Goal: Transaction & Acquisition: Purchase product/service

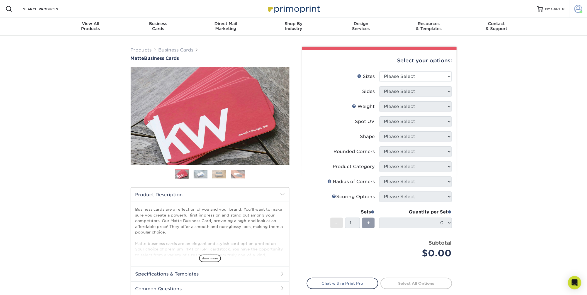
click at [577, 9] on span at bounding box center [579, 9] width 8 height 8
click at [474, 145] on div "Products Business Cards Matte Business Cards Previous Next 100 $ 9" at bounding box center [293, 189] width 587 height 307
click at [159, 24] on span "Business" at bounding box center [158, 23] width 68 height 5
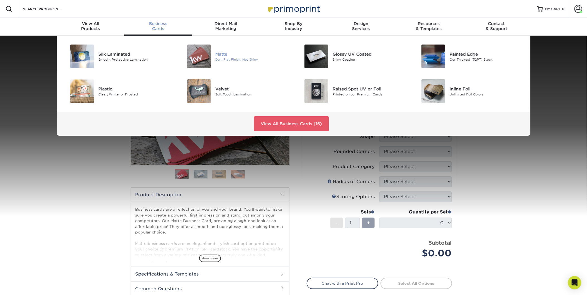
click at [199, 57] on img at bounding box center [199, 57] width 24 height 24
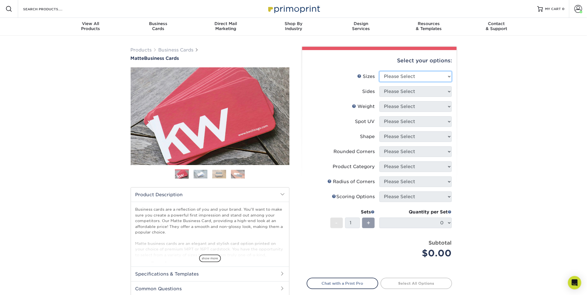
click at [422, 74] on select "Please Select 1.5" x 3.5" - Mini 1.75" x 3.5" - Mini 2" x 2" - Square 2" x 3" -…" at bounding box center [416, 76] width 72 height 11
select select "2.00x3.50"
click at [380, 71] on select "Please Select 1.5" x 3.5" - Mini 1.75" x 3.5" - Mini 2" x 2" - Square 2" x 3" -…" at bounding box center [416, 76] width 72 height 11
click at [409, 90] on select "Please Select Print Both Sides Print Front Only" at bounding box center [416, 91] width 72 height 11
select select "13abbda7-1d64-4f25-8bb2-c179b224825d"
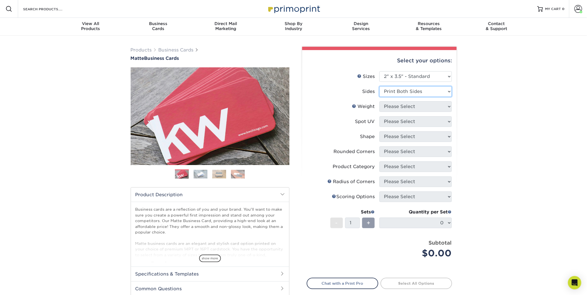
click at [380, 86] on select "Please Select Print Both Sides Print Front Only" at bounding box center [416, 91] width 72 height 11
click at [404, 105] on select "Please Select 16PT 14PT" at bounding box center [416, 106] width 72 height 11
select select "16PT"
click at [380, 101] on select "Please Select 16PT 14PT" at bounding box center [416, 106] width 72 height 11
click at [402, 121] on select "Please Select No Spot UV Front and Back (Both Sides) Front Only Back Only" at bounding box center [416, 122] width 72 height 11
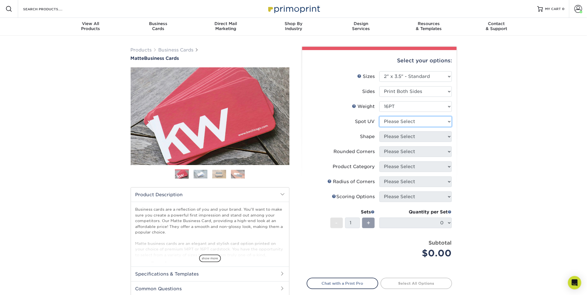
select select "0"
click at [380, 117] on select "Please Select No Spot UV Front and Back (Both Sides) Front Only Back Only" at bounding box center [416, 122] width 72 height 11
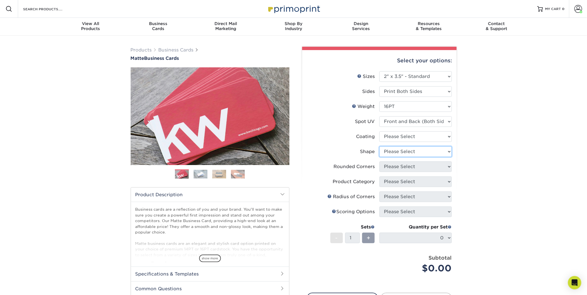
click at [397, 149] on select "Please Select Standard" at bounding box center [416, 152] width 72 height 11
select select "standard"
click at [380, 147] on select "Please Select Standard" at bounding box center [416, 152] width 72 height 11
click at [403, 134] on select at bounding box center [416, 137] width 72 height 11
click at [403, 133] on select at bounding box center [416, 137] width 72 height 11
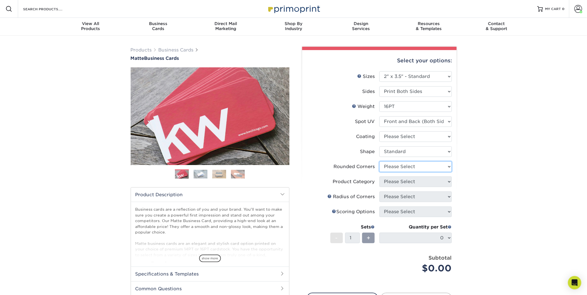
click at [396, 167] on select "Please Select Yes - Round 2 Corners Yes - Round 4 Corners No" at bounding box center [416, 167] width 72 height 11
click at [380, 162] on select "Please Select Yes - Round 2 Corners Yes - Round 4 Corners No" at bounding box center [416, 167] width 72 height 11
select select "-1"
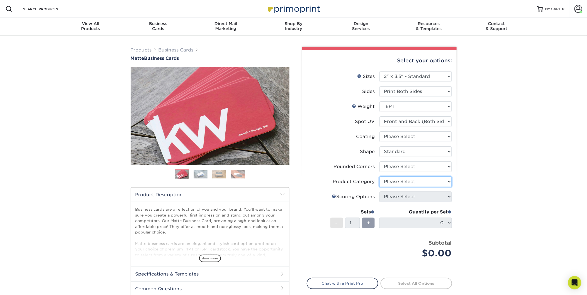
click at [397, 182] on select "Please Select" at bounding box center [416, 182] width 72 height 11
click at [502, 175] on div "Products Business Cards Matte Business Cards Previous Next 100 $ 9" at bounding box center [293, 189] width 587 height 307
click at [426, 136] on select at bounding box center [416, 137] width 72 height 11
select select "121bb7b5-3b4d-429f-bd8d-bbf80e953313"
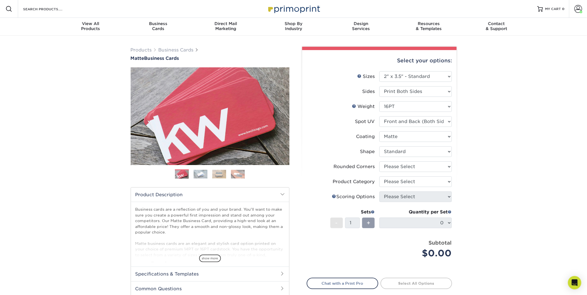
click at [380, 132] on select at bounding box center [416, 137] width 72 height 11
select select "-1"
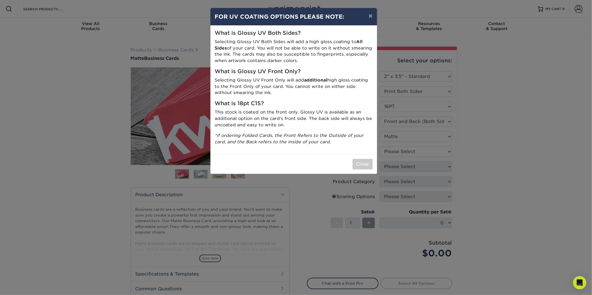
click at [273, 94] on p "Selecting Glossy UV Front Only will add additional high gloss coating to the Fr…" at bounding box center [294, 86] width 158 height 19
click at [371, 15] on button "×" at bounding box center [370, 16] width 13 height 16
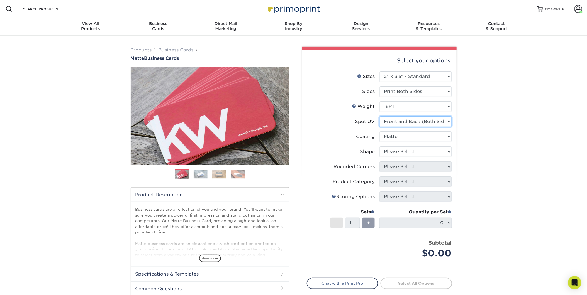
click at [385, 121] on select "Please Select No Spot UV Front and Back (Both Sides) Front Only Back Only" at bounding box center [416, 122] width 72 height 11
click at [388, 137] on select at bounding box center [416, 137] width 72 height 11
click at [380, 132] on select at bounding box center [416, 137] width 72 height 11
click at [396, 138] on select at bounding box center [416, 137] width 72 height 11
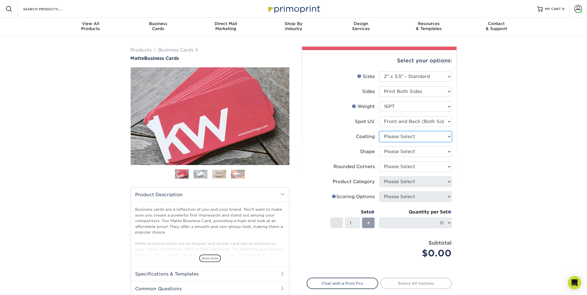
select select "121bb7b5-3b4d-429f-bd8d-bbf80e953313"
click at [380, 132] on select at bounding box center [416, 137] width 72 height 11
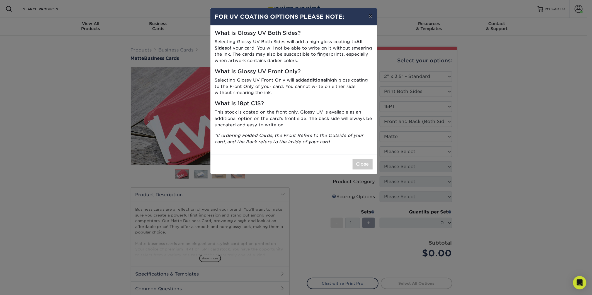
click at [370, 17] on button "×" at bounding box center [370, 16] width 13 height 16
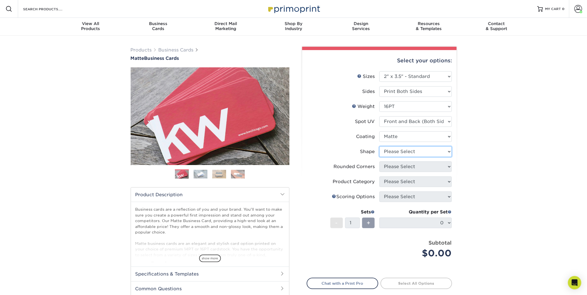
click at [412, 148] on select "Please Select Standard" at bounding box center [416, 152] width 72 height 11
select select "standard"
click at [380, 147] on select "Please Select Standard" at bounding box center [416, 152] width 72 height 11
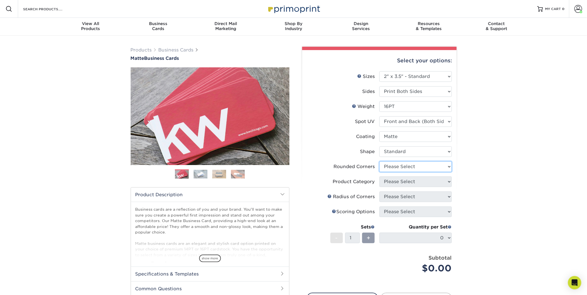
click at [408, 166] on select "Please Select Yes - Round 2 Corners Yes - Round 4 Corners No" at bounding box center [416, 167] width 72 height 11
select select "0"
click at [380, 162] on select "Please Select Yes - Round 2 Corners Yes - Round 4 Corners No" at bounding box center [416, 167] width 72 height 11
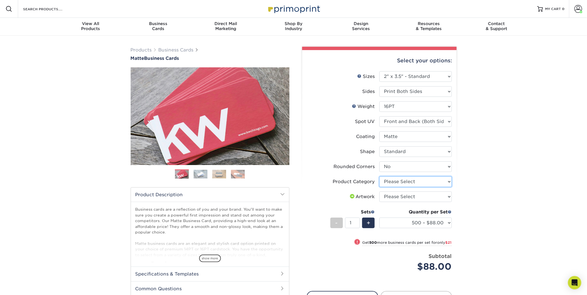
click at [416, 181] on select "Please Select Business Cards" at bounding box center [416, 182] width 72 height 11
select select "3b5148f1-0588-4f88-a218-97bcfdce65c1"
click at [380, 177] on select "Please Select Business Cards" at bounding box center [416, 182] width 72 height 11
click at [436, 222] on select "500 – $88.00 1000 – $109.00 2500 – $205.00 5000 – $279.00 10000 – $612.00 15000…" at bounding box center [416, 223] width 72 height 11
click at [480, 236] on div "Products Business Cards Matte Business Cards Previous Next 100 $ 9" at bounding box center [293, 196] width 587 height 321
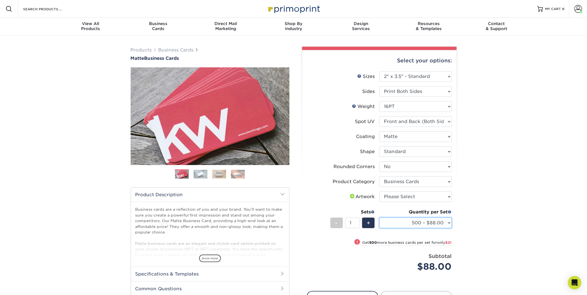
click at [449, 221] on select "500 – $88.00 1000 – $109.00 2500 – $205.00 5000 – $279.00 10000 – $612.00 15000…" at bounding box center [416, 223] width 72 height 11
click at [380, 218] on select "500 – $88.00 1000 – $109.00 2500 – $205.00 5000 – $279.00 10000 – $612.00 15000…" at bounding box center [416, 223] width 72 height 11
click at [411, 224] on select "500 – $88.00 1000 – $109.00 2500 – $205.00 5000 – $279.00 10000 – $612.00 15000…" at bounding box center [416, 223] width 72 height 11
select select "500 – $88.00"
click at [380, 218] on select "500 – $88.00 1000 – $109.00 2500 – $205.00 5000 – $279.00 10000 – $612.00 15000…" at bounding box center [416, 223] width 72 height 11
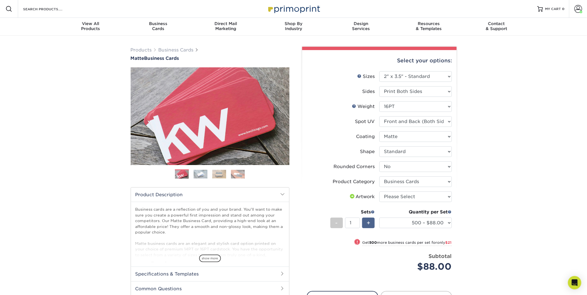
click at [372, 224] on div "+" at bounding box center [368, 223] width 13 height 11
click at [333, 223] on div "-" at bounding box center [337, 223] width 13 height 11
type input "1"
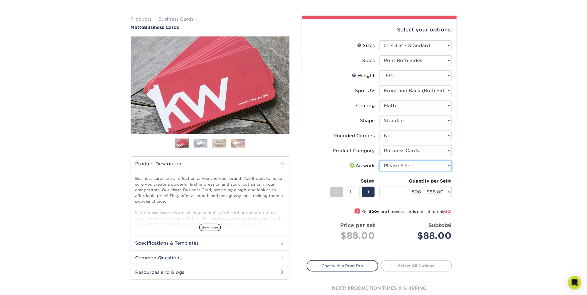
click at [419, 164] on select "Please Select I will upload files I need a design - $100" at bounding box center [416, 166] width 72 height 11
select select "upload"
click at [380, 161] on select "Please Select I will upload files I need a design - $100" at bounding box center [416, 166] width 72 height 11
click at [416, 264] on link "Proceed to Shipping" at bounding box center [417, 266] width 72 height 10
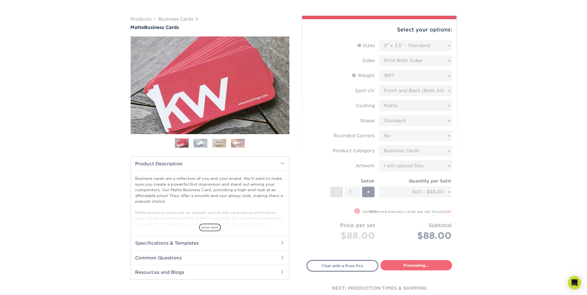
type input "Set 1"
select select "84b0d15f-6b65-4aa4-bc5a-4a65d7730aad"
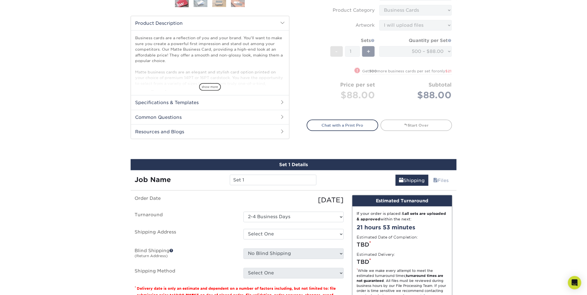
scroll to position [181, 0]
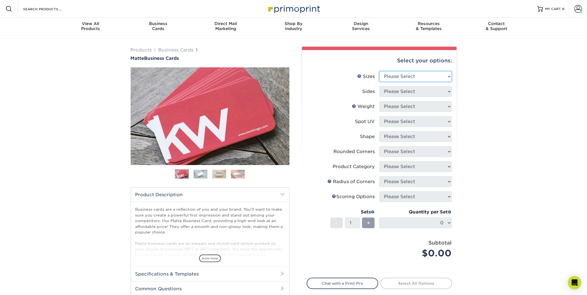
click at [433, 73] on select "Please Select 1.5" x 3.5" - Mini 1.75" x 3.5" - Mini 2" x 2" - Square 2" x 3" -…" at bounding box center [416, 76] width 72 height 11
select select "2.00x3.50"
click at [380, 71] on select "Please Select 1.5" x 3.5" - Mini 1.75" x 3.5" - Mini 2" x 2" - Square 2" x 3" -…" at bounding box center [416, 76] width 72 height 11
click at [421, 91] on select "Please Select Print Both Sides Print Front Only" at bounding box center [416, 91] width 72 height 11
select select "13abbda7-1d64-4f25-8bb2-c179b224825d"
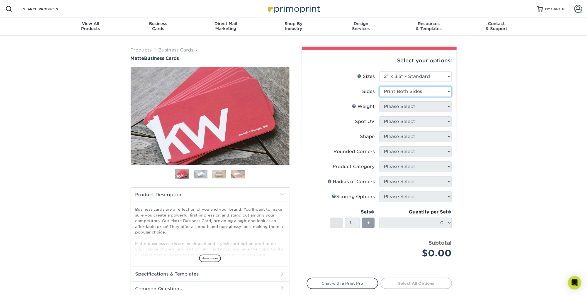
click at [380, 86] on select "Please Select Print Both Sides Print Front Only" at bounding box center [416, 91] width 72 height 11
click at [421, 106] on select "Please Select 16PT 14PT" at bounding box center [416, 106] width 72 height 11
select select "16PT"
click at [380, 101] on select "Please Select 16PT 14PT" at bounding box center [416, 106] width 72 height 11
click at [420, 120] on select "Please Select No Spot UV Front and Back (Both Sides) Front Only Back Only" at bounding box center [416, 122] width 72 height 11
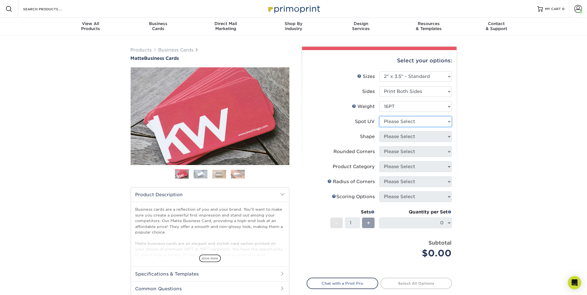
select select "0"
click at [380, 117] on select "Please Select No Spot UV Front and Back (Both Sides) Front Only Back Only" at bounding box center [416, 122] width 72 height 11
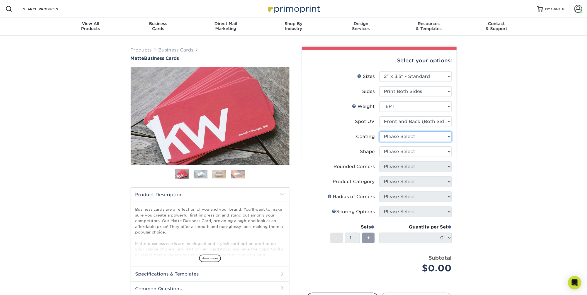
click at [414, 137] on select at bounding box center [416, 137] width 72 height 11
select select "121bb7b5-3b4d-429f-bd8d-bbf80e953313"
click at [380, 132] on select at bounding box center [416, 137] width 72 height 11
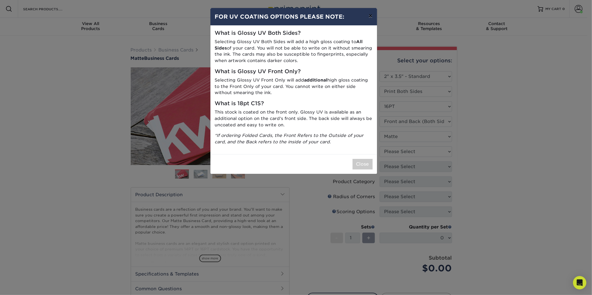
click at [372, 14] on button "×" at bounding box center [370, 16] width 13 height 16
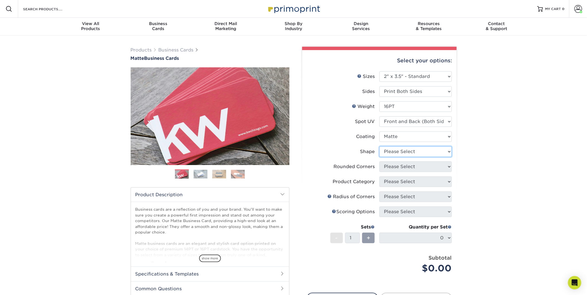
click at [393, 151] on select "Please Select Standard" at bounding box center [416, 152] width 72 height 11
select select "standard"
click at [380, 147] on select "Please Select Standard" at bounding box center [416, 152] width 72 height 11
click at [394, 166] on select "Please Select Yes - Round 2 Corners Yes - Round 4 Corners No" at bounding box center [416, 167] width 72 height 11
select select "0"
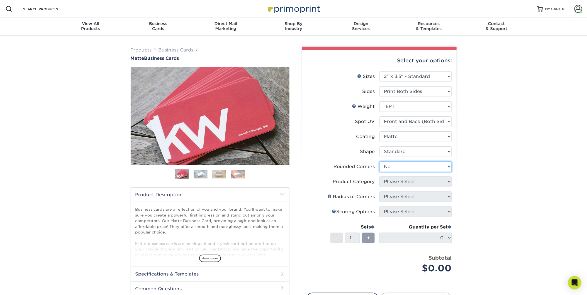
click at [380, 162] on select "Please Select Yes - Round 2 Corners Yes - Round 4 Corners No" at bounding box center [416, 167] width 72 height 11
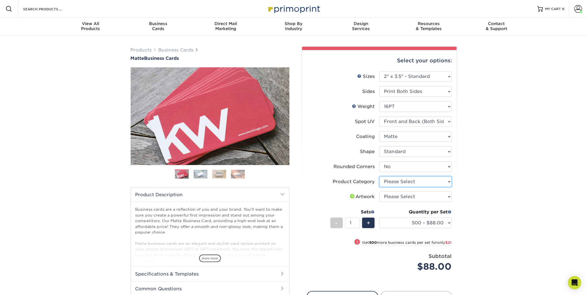
click at [394, 183] on select "Please Select Business Cards" at bounding box center [416, 182] width 72 height 11
select select "3b5148f1-0588-4f88-a218-97bcfdce65c1"
click at [380, 177] on select "Please Select Business Cards" at bounding box center [416, 182] width 72 height 11
click at [396, 196] on select "Please Select I will upload files I need a design - $100" at bounding box center [416, 197] width 72 height 11
select select "upload"
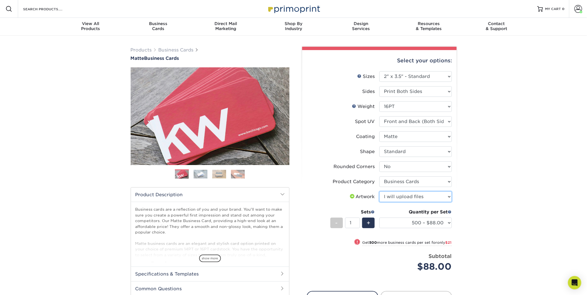
click at [380, 192] on select "Please Select I will upload files I need a design - $100" at bounding box center [416, 197] width 72 height 11
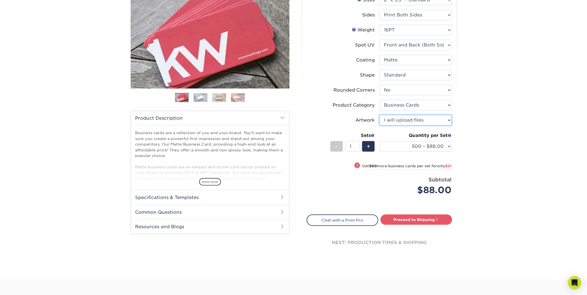
scroll to position [93, 0]
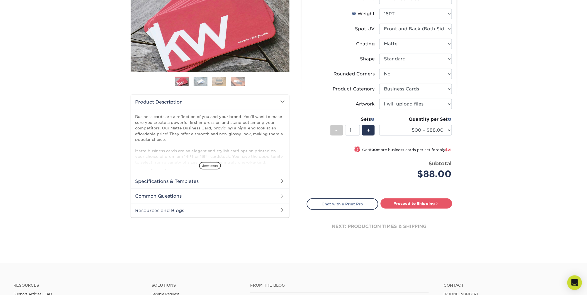
click at [576, 283] on icon "Open Intercom Messenger" at bounding box center [575, 283] width 6 height 7
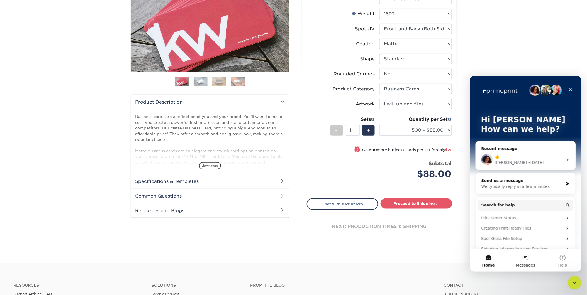
scroll to position [0, 0]
click at [526, 258] on button "Messages" at bounding box center [525, 260] width 37 height 22
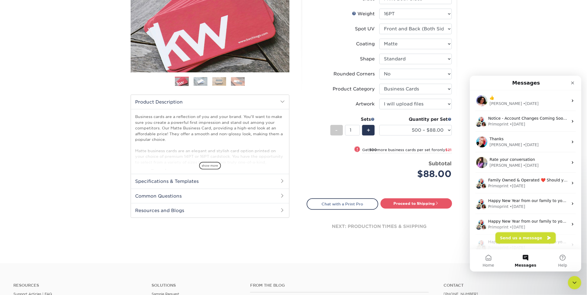
click at [515, 242] on button "Send us a message" at bounding box center [526, 237] width 60 height 11
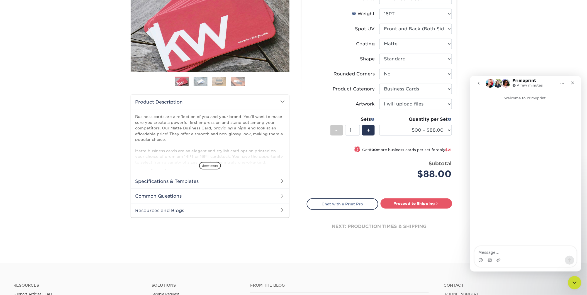
click at [510, 258] on div "Intercom messenger" at bounding box center [526, 260] width 102 height 9
click at [512, 250] on textarea "Message…" at bounding box center [526, 250] width 102 height 9
click at [448, 129] on select "500 – $88.00 1000 – $109.00 2500 – $205.00 5000 – $279.00 10000 – $612.00 15000…" at bounding box center [416, 130] width 72 height 11
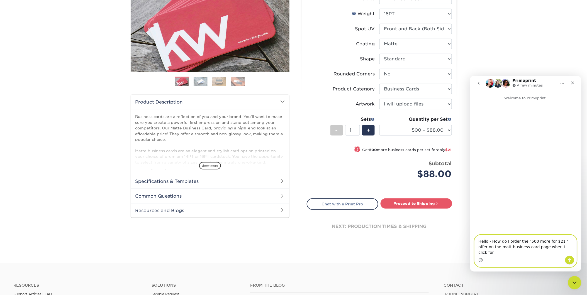
drag, startPoint x: 555, startPoint y: 251, endPoint x: 540, endPoint y: 254, distance: 14.8
click at [540, 254] on textarea "Hello - How do I order the "500 more for $21 " offer on the matt business card …" at bounding box center [526, 245] width 102 height 21
click at [449, 129] on select "500 – $88.00 1000 – $109.00 2500 – $205.00 5000 – $279.00 10000 – $612.00 15000…" at bounding box center [416, 130] width 72 height 11
click at [545, 254] on textarea "Hello - How do I order the "500 more for $21 " offer on the matt business card …" at bounding box center [526, 243] width 102 height 26
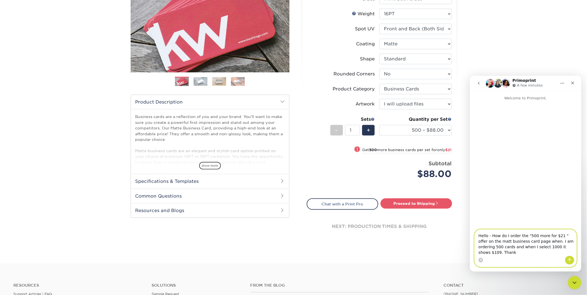
type textarea "Hello - How do I order the "500 more for $21 " offer on the matt business card …"
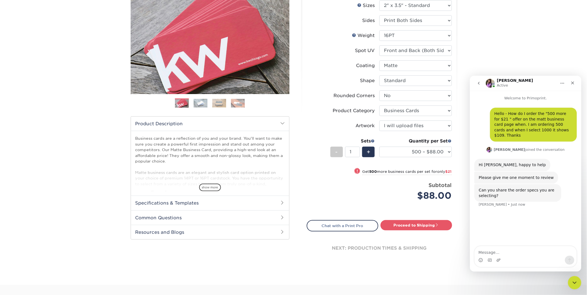
scroll to position [62, 0]
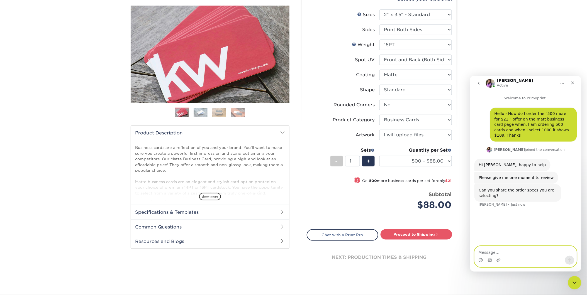
click at [500, 249] on textarea "Message…" at bounding box center [526, 250] width 102 height 9
click at [497, 253] on textarea "Message…" at bounding box center [526, 250] width 102 height 9
paste textarea "t"
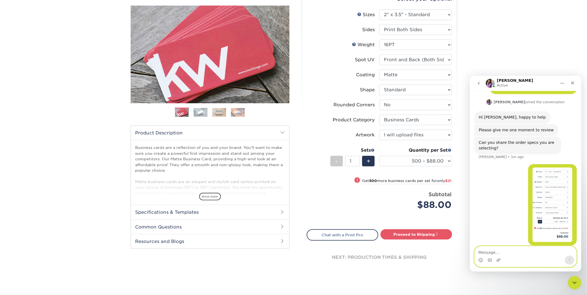
scroll to position [47, 0]
click at [491, 254] on textarea "Message…" at bounding box center [526, 250] width 102 height 9
type textarea "the same as we always order."
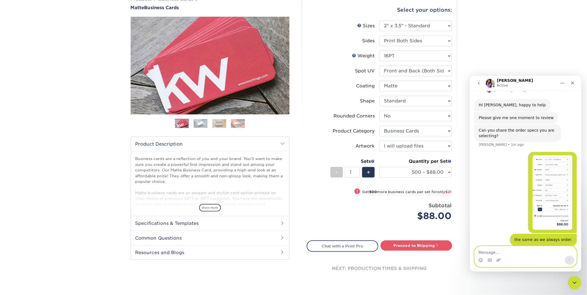
scroll to position [0, 0]
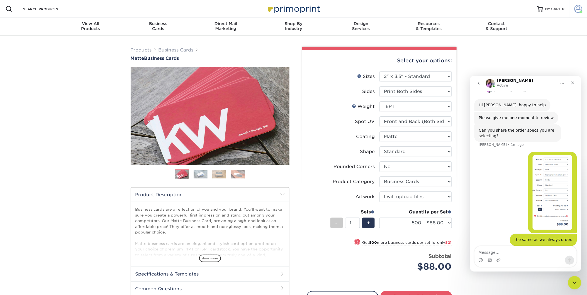
click at [578, 6] on span at bounding box center [579, 9] width 8 height 8
click at [524, 57] on link "Order History" at bounding box center [546, 61] width 70 height 8
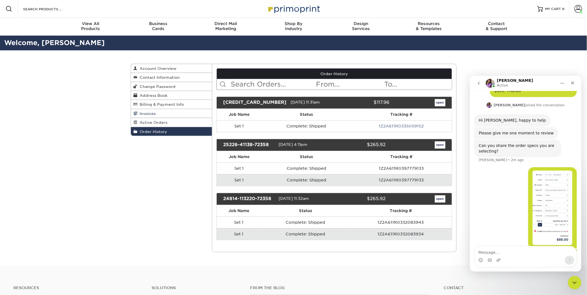
scroll to position [60, 0]
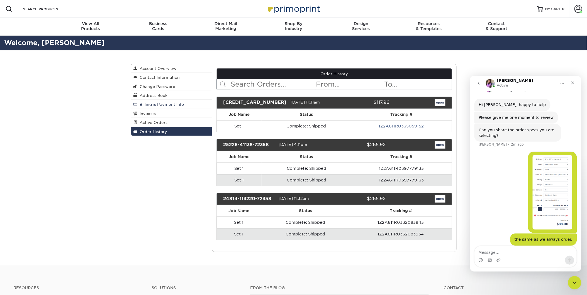
click at [173, 104] on span "Billing & Payment Info" at bounding box center [161, 104] width 47 height 4
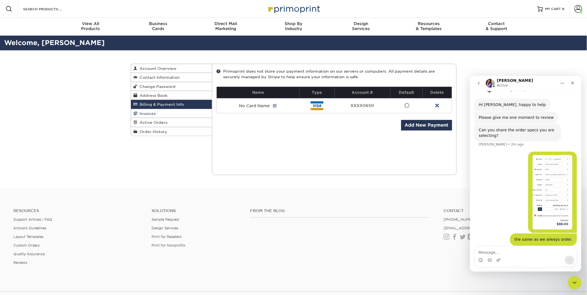
click at [166, 113] on link "Invoices" at bounding box center [171, 113] width 81 height 9
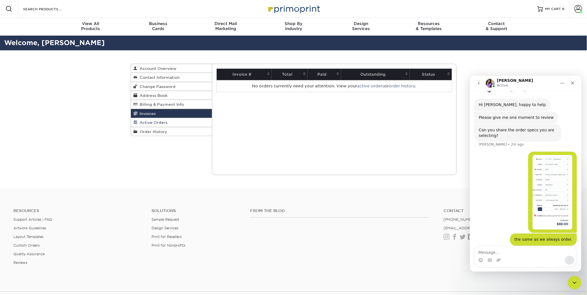
click at [155, 122] on span "Active Orders" at bounding box center [153, 122] width 30 height 4
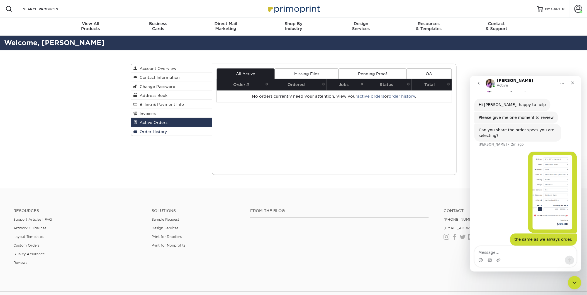
click at [151, 132] on span "Order History" at bounding box center [153, 132] width 30 height 4
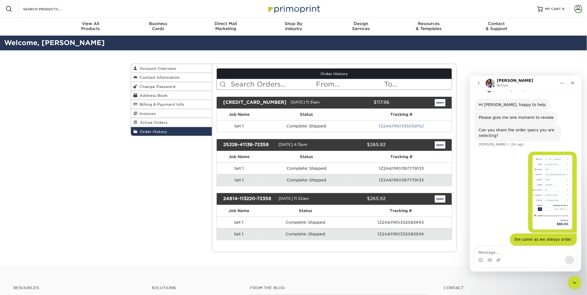
click at [382, 125] on link "1Z2A611R0335059152" at bounding box center [401, 126] width 45 height 4
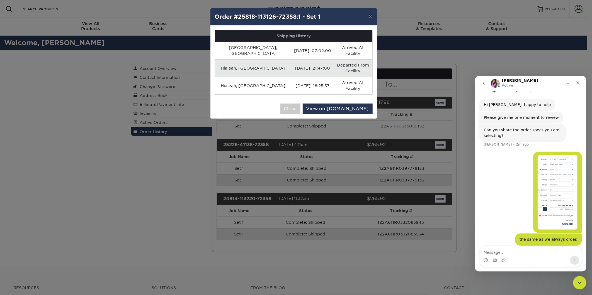
click at [368, 15] on button "×" at bounding box center [370, 16] width 13 height 16
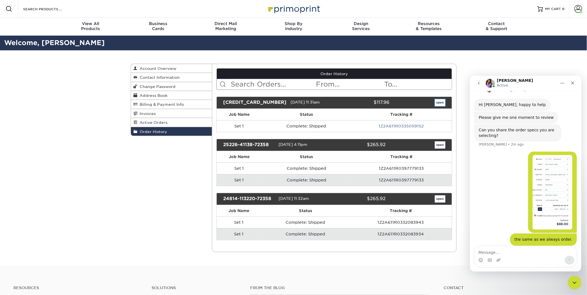
click at [441, 101] on link "open" at bounding box center [440, 102] width 11 height 7
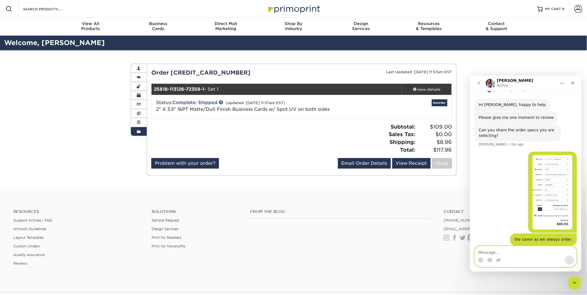
click at [494, 251] on textarea "Message…" at bounding box center [526, 250] width 102 height 9
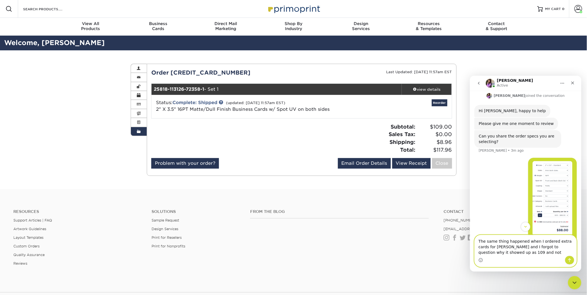
scroll to position [62, 0]
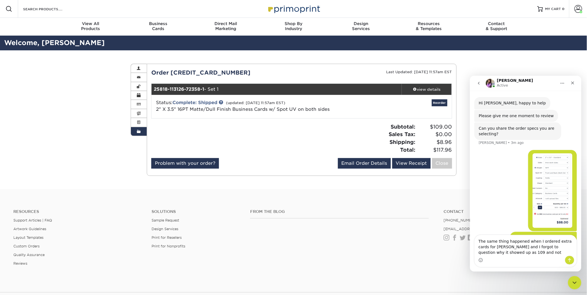
drag, startPoint x: 519, startPoint y: 253, endPoint x: 465, endPoint y: 244, distance: 55.0
click html "Erica Active Welcome to Primoprint. Hello - How do I order the "500 more for $2…"
click at [532, 254] on div "The same thing happened when I ordered extra cards for Candice Bradley and I fo…" at bounding box center [526, 251] width 102 height 32
drag, startPoint x: 494, startPoint y: 247, endPoint x: 464, endPoint y: 236, distance: 32.7
click html "Erica Active Welcome to Primoprint. Hello - How do I order the "500 more for $2…"
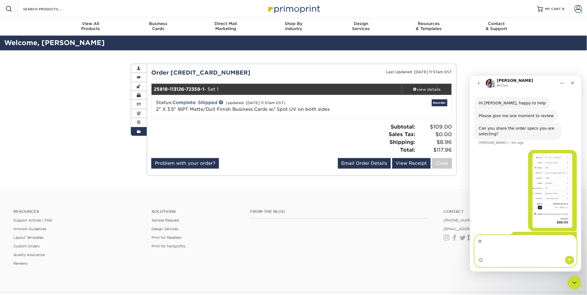
scroll to position [60, 0]
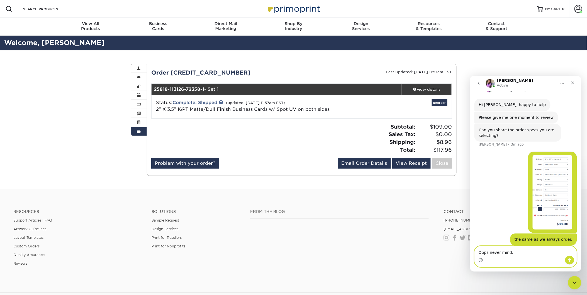
click at [511, 252] on textarea "Opps never mind." at bounding box center [526, 250] width 102 height 9
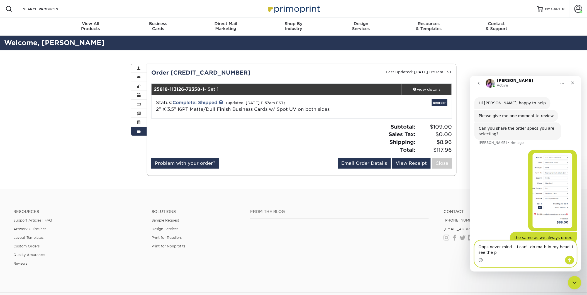
scroll to position [66, 0]
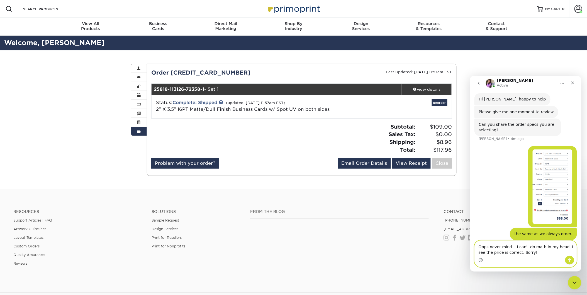
type textarea "Opps never mind. I can't do math in my head. I see the price is correct. Sorry!"
click at [572, 263] on button "Send a message…" at bounding box center [569, 260] width 9 height 9
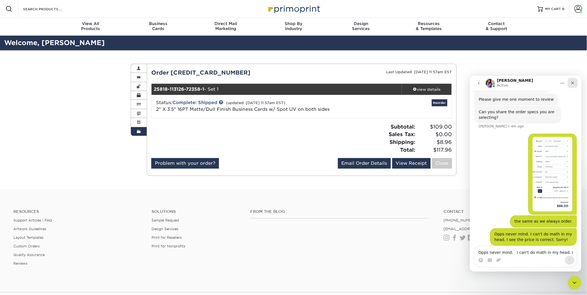
click at [572, 84] on icon "Close" at bounding box center [572, 82] width 3 height 3
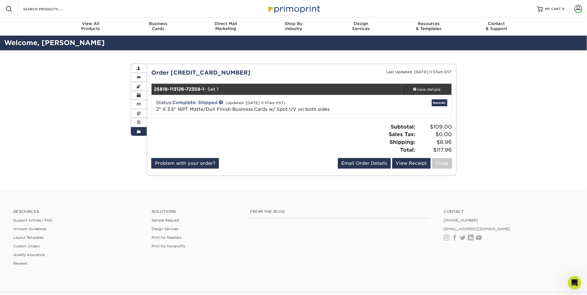
scroll to position [100, 0]
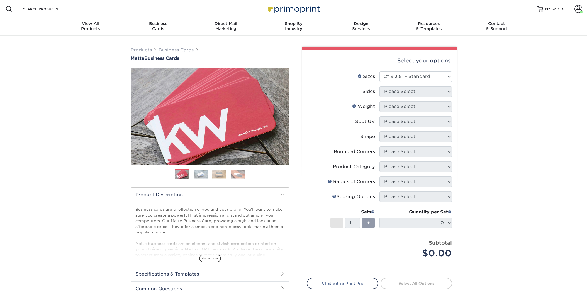
select select "2.00x3.50"
drag, startPoint x: 518, startPoint y: 181, endPoint x: 498, endPoint y: 176, distance: 20.8
click at [517, 181] on div "Products Business Cards Matte Business Cards Previous Next 100 $ 9" at bounding box center [293, 189] width 587 height 307
click at [319, 110] on label "Weight Help Weight" at bounding box center [343, 106] width 72 height 11
click at [416, 75] on select "Please Select 1.5" x 3.5" - Mini 1.75" x 3.5" - Mini 2" x 2" - Square 2" x 3" -…" at bounding box center [416, 76] width 72 height 11
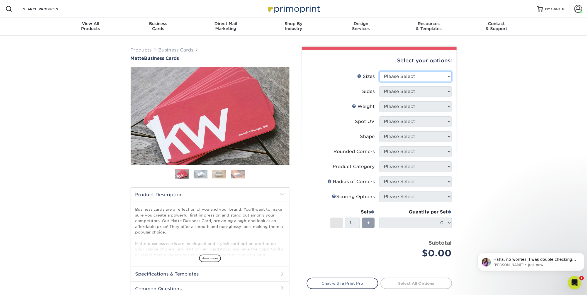
select select "2.00x3.50"
click at [380, 71] on select "Please Select 1.5" x 3.5" - Mini 1.75" x 3.5" - Mini 2" x 2" - Square 2" x 3" -…" at bounding box center [416, 76] width 72 height 11
click at [528, 263] on p "[PERSON_NAME] • Just now" at bounding box center [536, 265] width 84 height 5
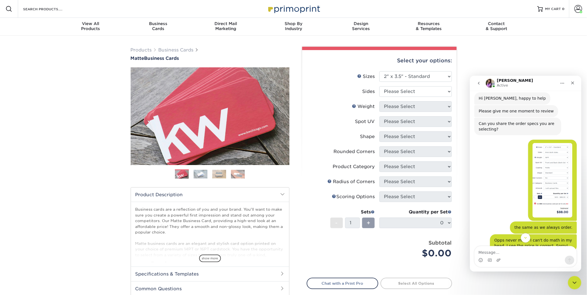
scroll to position [100, 0]
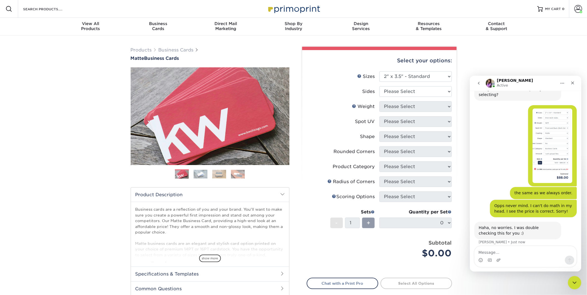
click at [500, 255] on div "Intercom messenger" at bounding box center [526, 256] width 102 height 21
click at [481, 261] on icon "Emoji picker" at bounding box center [480, 261] width 1 height 0
click at [481, 258] on circle "Emoji picker" at bounding box center [481, 260] width 4 height 4
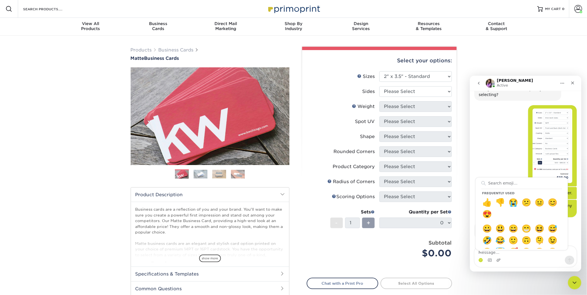
click at [569, 224] on div "Haha, no worries. I was double checking this for you :) Erica • Just now" at bounding box center [525, 237] width 103 height 30
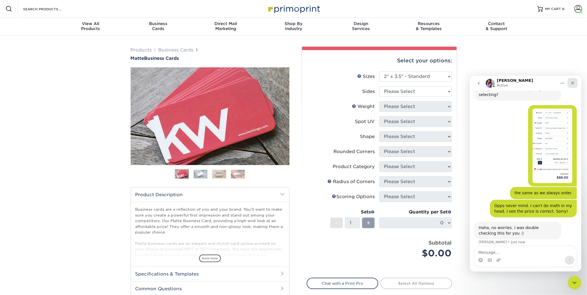
click at [574, 82] on icon "Close" at bounding box center [573, 83] width 4 height 4
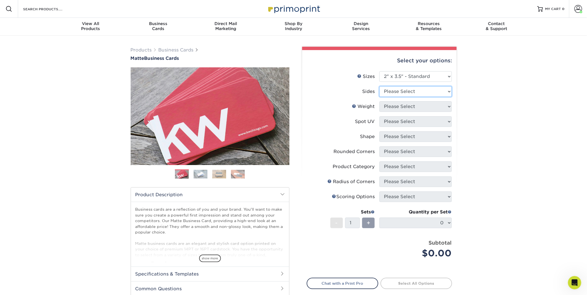
click at [419, 91] on select "Please Select Print Both Sides Print Front Only" at bounding box center [416, 91] width 72 height 11
select select "13abbda7-1d64-4f25-8bb2-c179b224825d"
click at [380, 86] on select "Please Select Print Both Sides Print Front Only" at bounding box center [416, 91] width 72 height 11
click at [441, 107] on select "Please Select 16PT 14PT" at bounding box center [416, 106] width 72 height 11
select select "16PT"
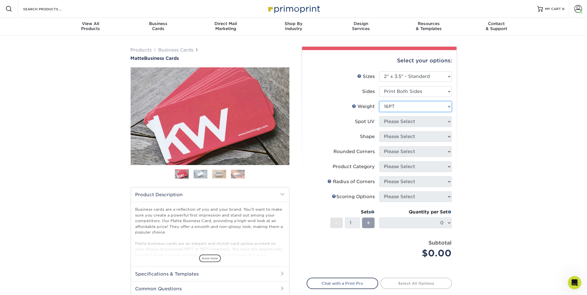
click at [380, 101] on select "Please Select 16PT 14PT" at bounding box center [416, 106] width 72 height 11
click at [428, 122] on select "Please Select No Spot UV Front and Back (Both Sides) Front Only Back Only" at bounding box center [416, 122] width 72 height 11
select select "0"
click at [380, 117] on select "Please Select No Spot UV Front and Back (Both Sides) Front Only Back Only" at bounding box center [416, 122] width 72 height 11
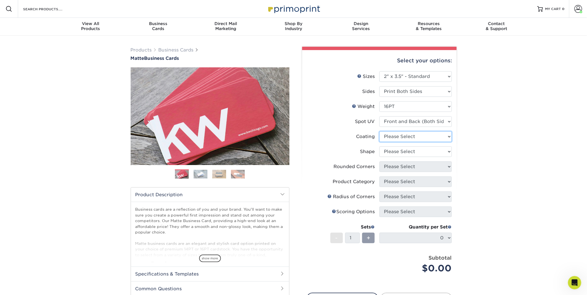
click at [418, 138] on select at bounding box center [416, 137] width 72 height 11
select select "121bb7b5-3b4d-429f-bd8d-bbf80e953313"
click at [380, 132] on select at bounding box center [416, 137] width 72 height 11
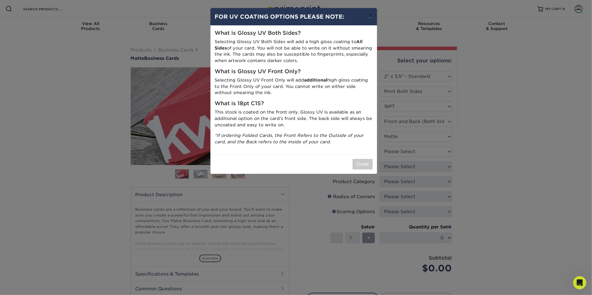
click at [369, 16] on button "×" at bounding box center [370, 16] width 13 height 16
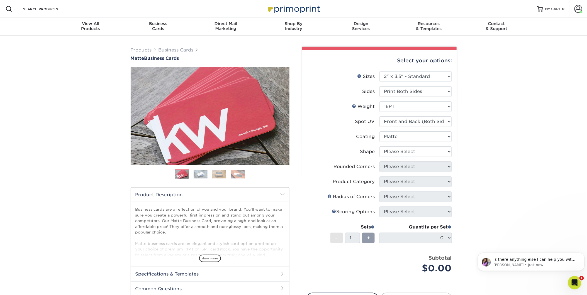
scroll to position [0, 0]
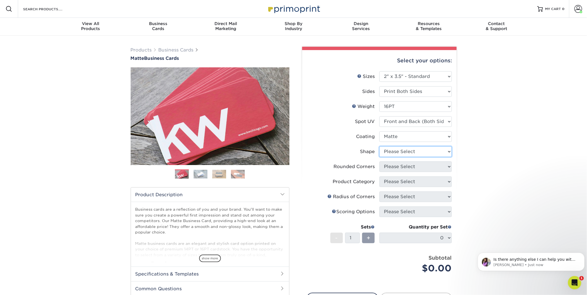
click at [390, 153] on select "Please Select Standard" at bounding box center [416, 152] width 72 height 11
click at [406, 148] on select "Please Select Standard" at bounding box center [416, 152] width 72 height 11
click at [404, 152] on select "Please Select Standard" at bounding box center [416, 152] width 72 height 11
select select "standard"
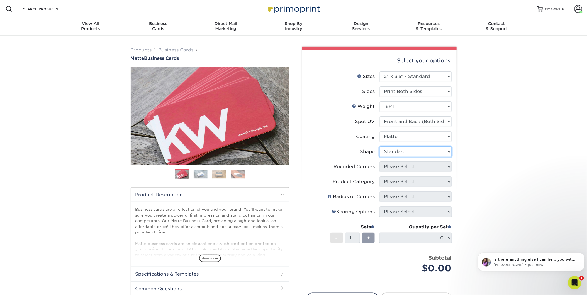
click at [380, 147] on select "Please Select Standard" at bounding box center [416, 152] width 72 height 11
click at [503, 256] on div "Is there anything else I can help you with at the moment? Erica • Just now" at bounding box center [531, 261] width 99 height 11
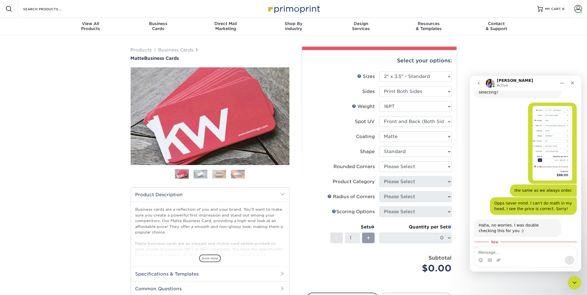
scroll to position [128, 0]
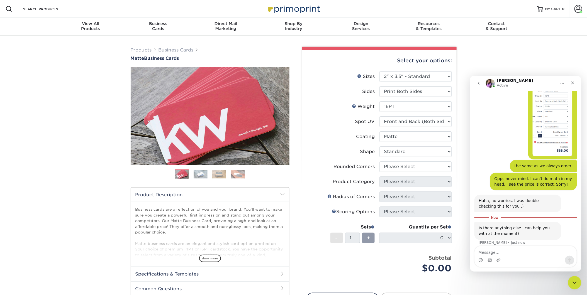
click at [506, 252] on textarea "Message…" at bounding box center [526, 250] width 102 height 9
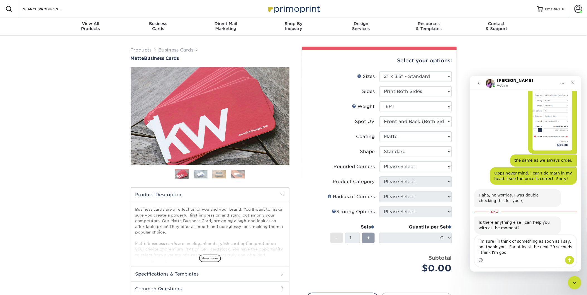
scroll to position [139, 0]
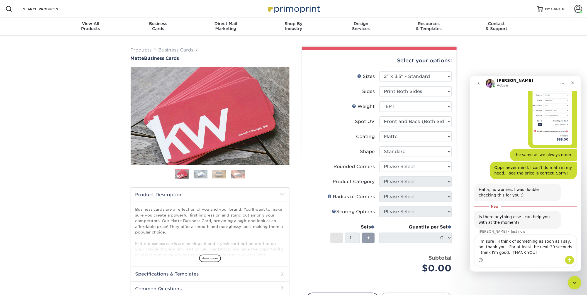
type textarea "I'm sure I'll think of something as soon as I say, not thank you. For at least …"
click at [571, 260] on icon "Send a message…" at bounding box center [569, 260] width 4 height 4
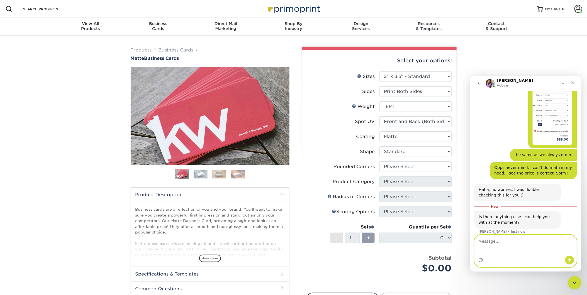
scroll to position [146, 0]
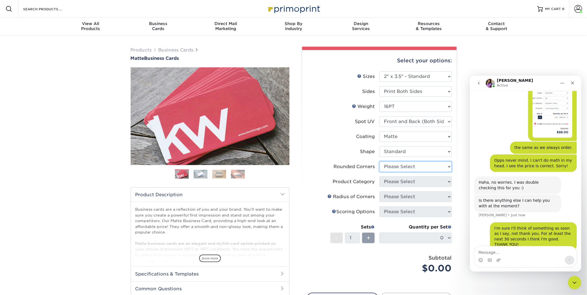
click at [423, 165] on select "Please Select Yes - Round 2 Corners Yes - Round 4 Corners No" at bounding box center [416, 167] width 72 height 11
select select "0"
click at [380, 162] on select "Please Select Yes - Round 2 Corners Yes - Round 4 Corners No" at bounding box center [416, 167] width 72 height 11
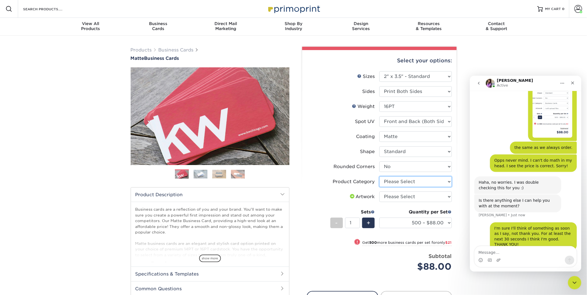
click at [416, 180] on select "Please Select Business Cards" at bounding box center [416, 182] width 72 height 11
select select "3b5148f1-0588-4f88-a218-97bcfdce65c1"
click at [380, 177] on select "Please Select Business Cards" at bounding box center [416, 182] width 72 height 11
click at [412, 197] on select "Please Select I will upload files I need a design - $100" at bounding box center [416, 197] width 72 height 11
select select "upload"
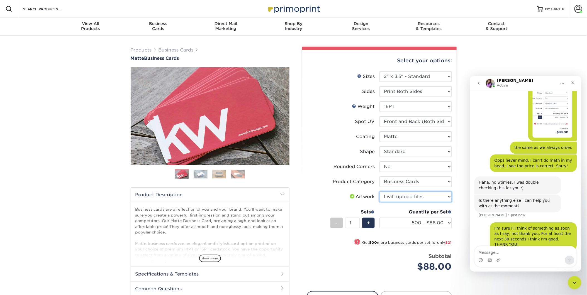
click at [380, 192] on select "Please Select I will upload files I need a design - $100" at bounding box center [416, 197] width 72 height 11
click at [372, 222] on div "+" at bounding box center [368, 223] width 13 height 11
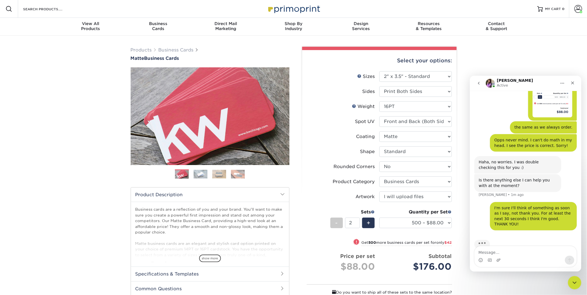
scroll to position [168, 0]
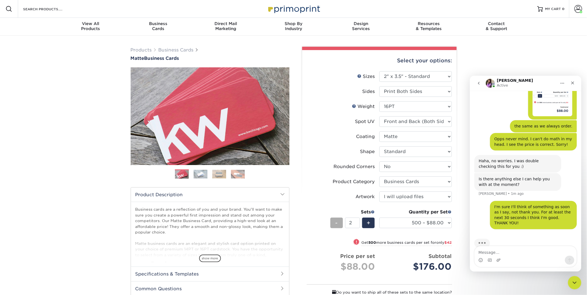
click at [334, 219] on div "-" at bounding box center [337, 223] width 13 height 11
type input "1"
click at [449, 222] on select "500 – $88.00 1000 – $109.00 2500 – $205.00 5000 – $279.00 10000 – $612.00 15000…" at bounding box center [416, 223] width 72 height 11
select select "1000 – $109.00"
click at [380, 218] on select "500 – $88.00 1000 – $109.00 2500 – $205.00 5000 – $279.00 10000 – $612.00 15000…" at bounding box center [416, 223] width 72 height 11
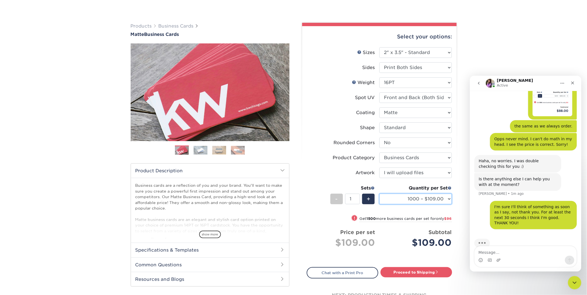
scroll to position [31, 0]
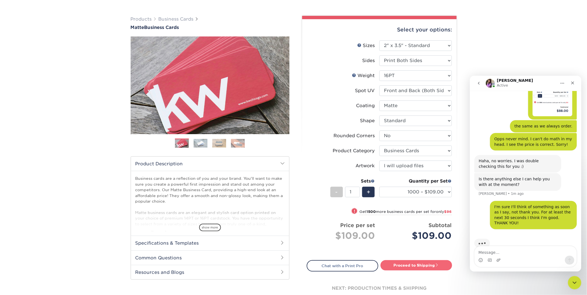
click at [399, 265] on link "Proceed to Shipping" at bounding box center [417, 266] width 72 height 10
type input "Set 1"
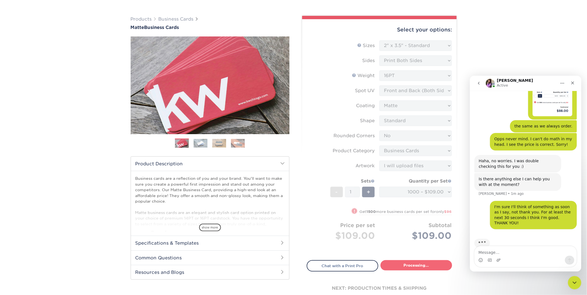
select select "3860e734-3bad-4a7a-915d-f3134a933cb6"
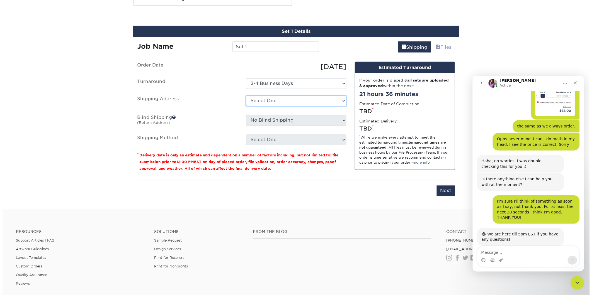
scroll to position [168, 0]
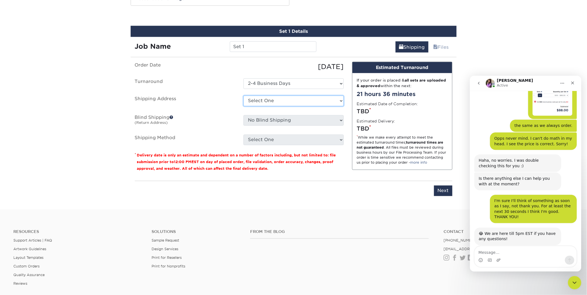
click at [278, 102] on select "Select One Envinity, Inc. + Add New Address" at bounding box center [294, 101] width 100 height 11
click at [244, 96] on select "Select One Envinity, Inc. + Add New Address" at bounding box center [294, 101] width 100 height 11
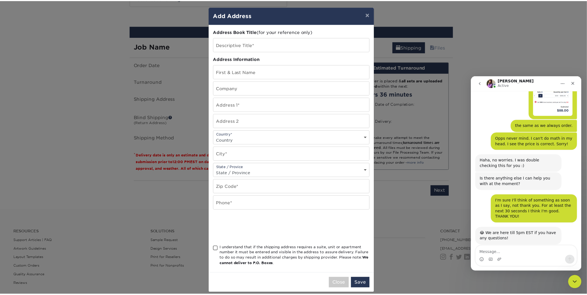
scroll to position [0, 0]
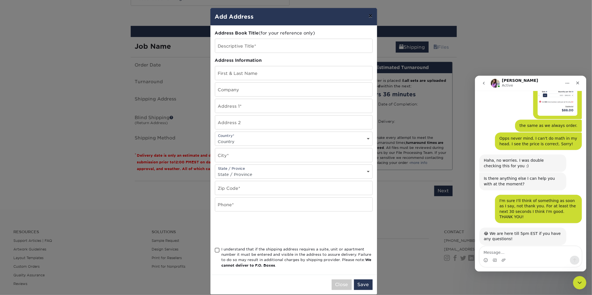
click at [369, 15] on button "×" at bounding box center [370, 16] width 13 height 16
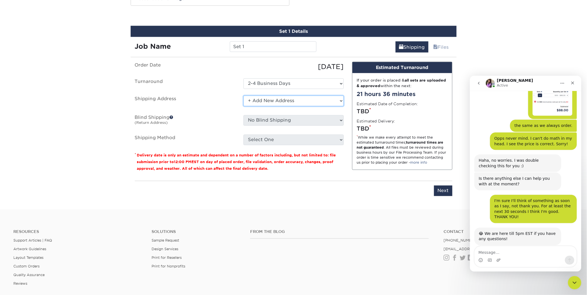
click at [284, 99] on select "Select One Envinity, Inc. + Add New Address" at bounding box center [294, 101] width 100 height 11
select select "272386"
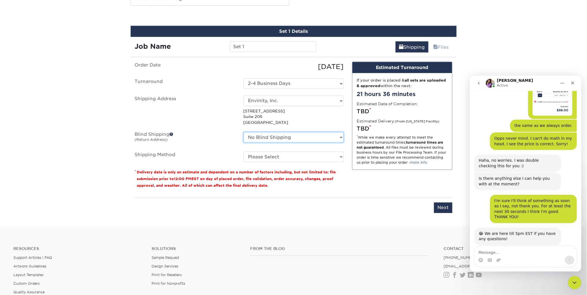
click at [272, 138] on select "No Blind Shipping Envinity, Inc. + Add New Address" at bounding box center [294, 137] width 100 height 11
click at [268, 158] on select "Please Select Ground Shipping (+$8.96) 3 Day Shipping Service (+$21.27) 2 Day A…" at bounding box center [294, 157] width 100 height 11
select select "12"
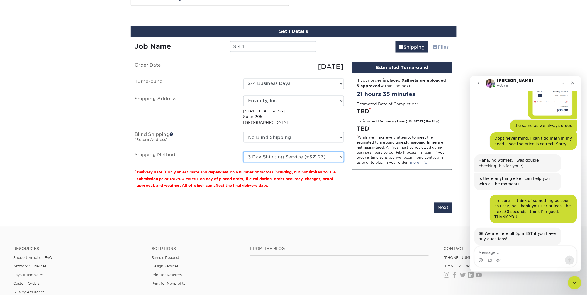
click at [244, 152] on select "Please Select Ground Shipping (+$8.96) 3 Day Shipping Service (+$21.27) 2 Day A…" at bounding box center [294, 157] width 100 height 11
click at [440, 207] on input "Next" at bounding box center [443, 208] width 18 height 11
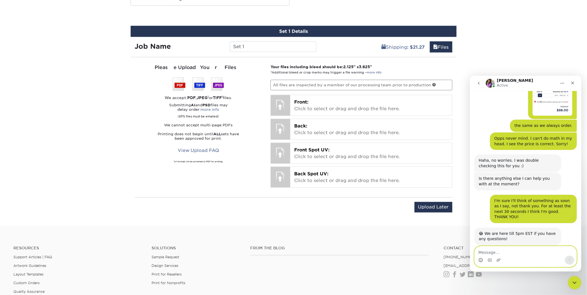
click at [482, 260] on icon "Emoji picker" at bounding box center [481, 260] width 4 height 4
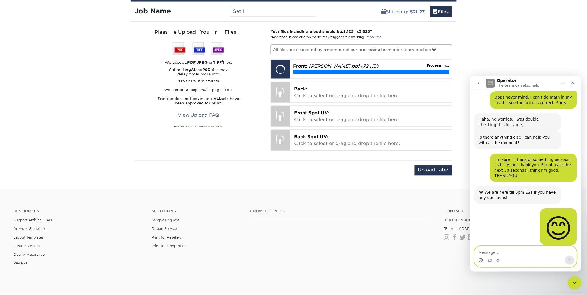
scroll to position [254, 0]
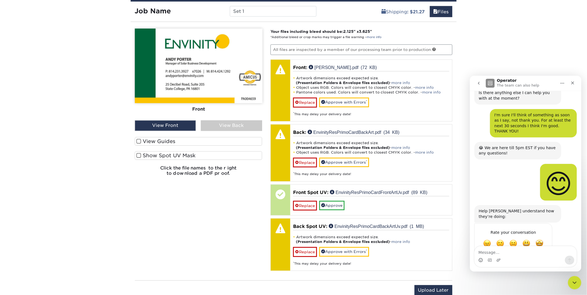
click at [139, 140] on span at bounding box center [139, 141] width 5 height 5
click at [0, 0] on input "View Guides" at bounding box center [0, 0] width 0 height 0
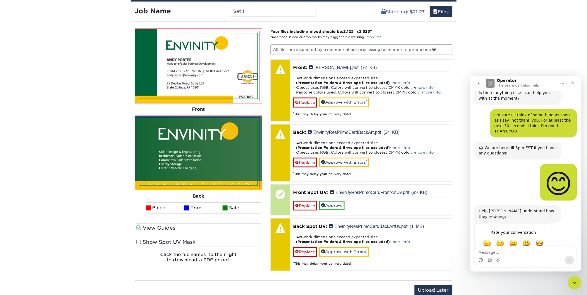
click at [139, 243] on span at bounding box center [139, 242] width 5 height 5
click at [0, 0] on input "Show Spot UV Mask" at bounding box center [0, 0] width 0 height 0
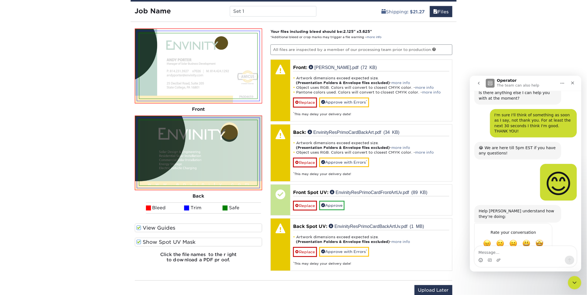
drag, startPoint x: 140, startPoint y: 243, endPoint x: 140, endPoint y: 263, distance: 20.3
click at [140, 263] on div "Front Back View Front View Back Front" at bounding box center [199, 148] width 128 height 239
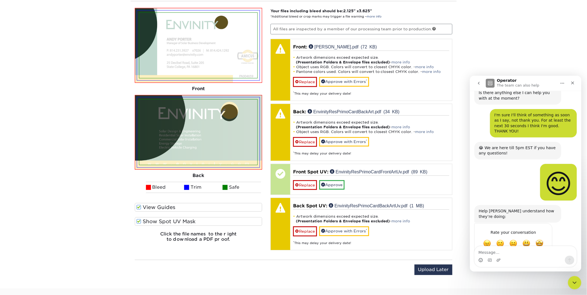
scroll to position [372, 0]
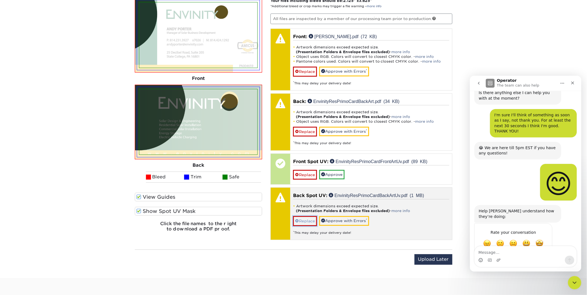
click at [304, 219] on link "Replace" at bounding box center [305, 222] width 24 height 10
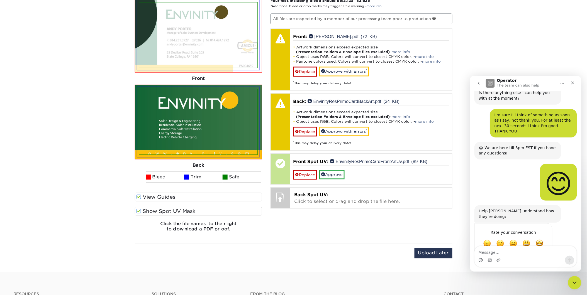
scroll to position [341, 0]
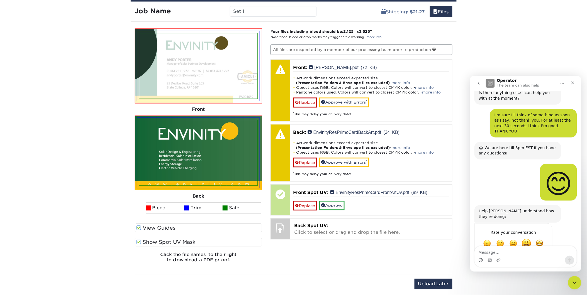
click at [529, 239] on span "Great" at bounding box center [526, 244] width 10 height 10
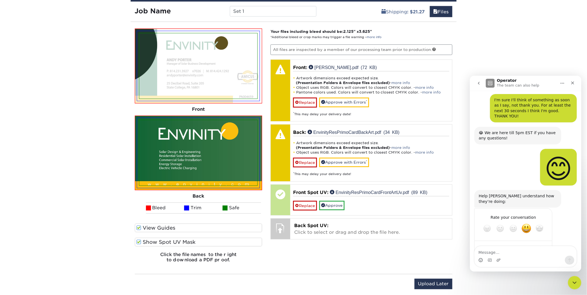
click at [543, 243] on div "Submit" at bounding box center [542, 248] width 11 height 11
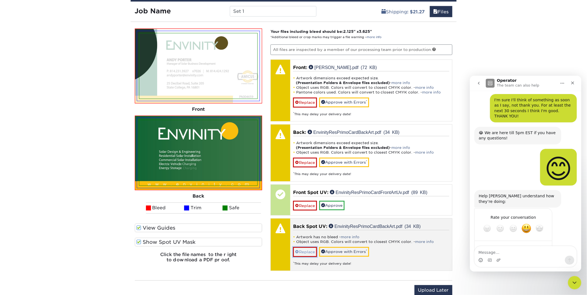
click at [301, 253] on link "Replace" at bounding box center [305, 252] width 24 height 10
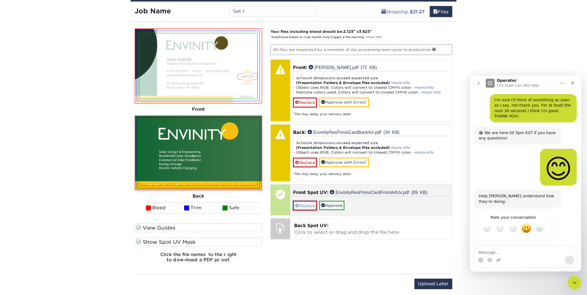
click at [309, 204] on link "Replace" at bounding box center [305, 206] width 24 height 10
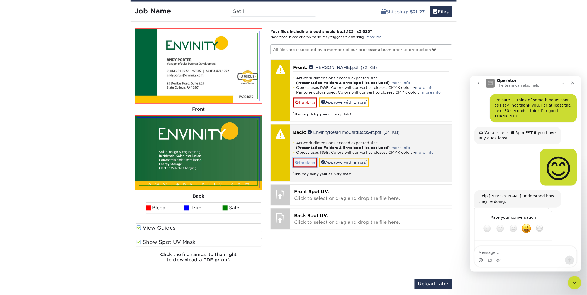
click at [305, 161] on link "Replace" at bounding box center [305, 163] width 24 height 10
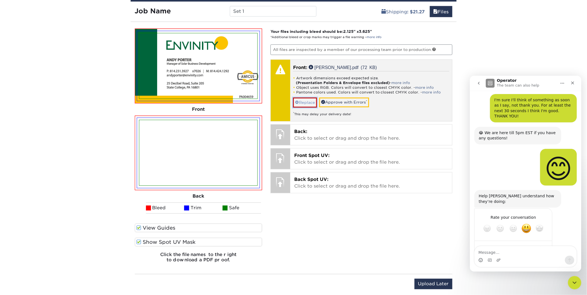
click at [304, 103] on link "Replace" at bounding box center [305, 103] width 24 height 10
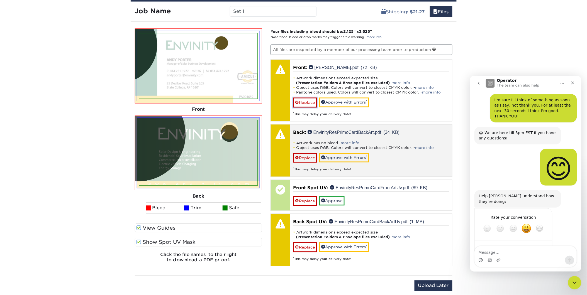
click at [305, 104] on link "Replace" at bounding box center [305, 103] width 24 height 10
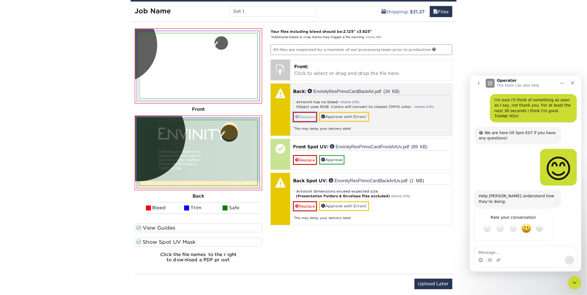
click at [300, 115] on link "Replace" at bounding box center [305, 117] width 24 height 10
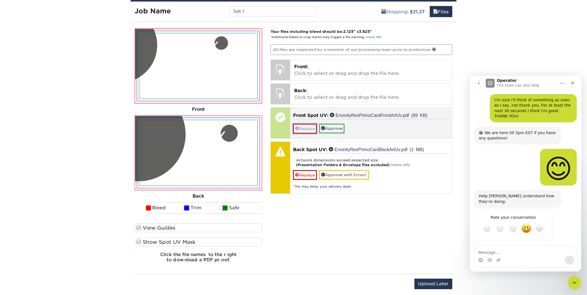
click at [307, 125] on link "Replace" at bounding box center [305, 129] width 24 height 10
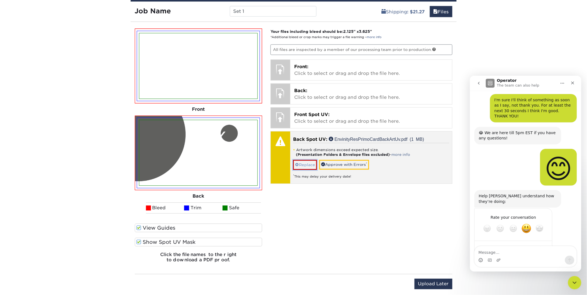
click at [298, 163] on span at bounding box center [297, 165] width 4 height 4
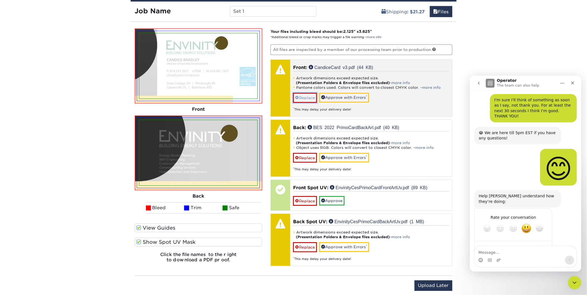
click at [305, 95] on link "Replace" at bounding box center [305, 98] width 24 height 10
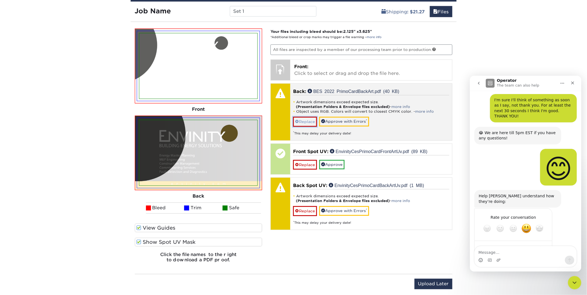
click at [305, 123] on link "Replace" at bounding box center [305, 122] width 24 height 10
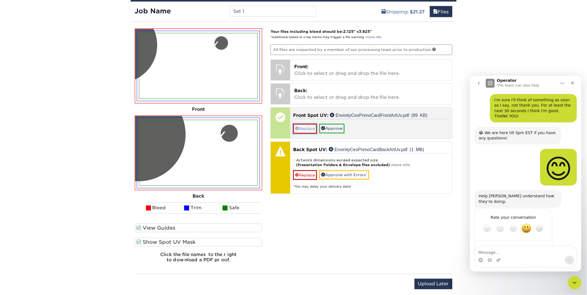
click at [305, 131] on link "Replace" at bounding box center [305, 129] width 24 height 10
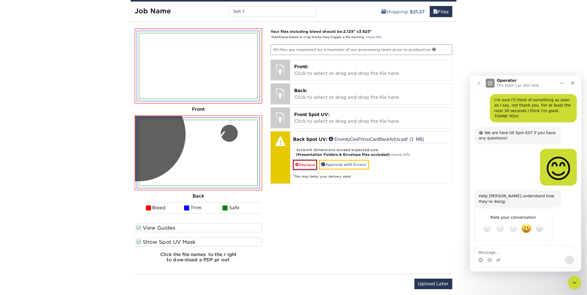
click at [304, 163] on link "Replace" at bounding box center [305, 165] width 24 height 10
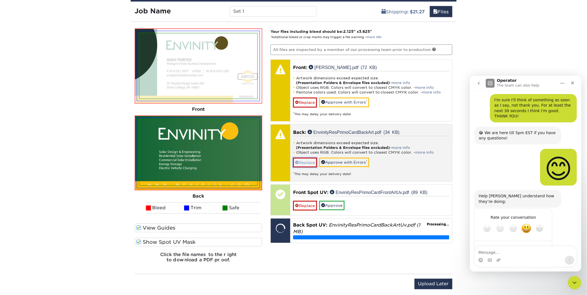
click at [302, 161] on link "Replace" at bounding box center [305, 163] width 24 height 10
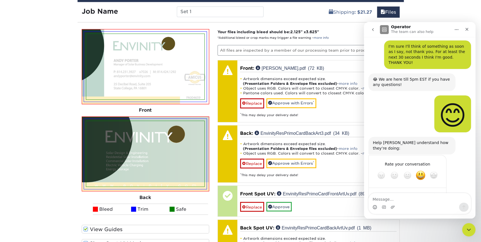
scroll to position [269, 0]
drag, startPoint x: 566, startPoint y: 1, endPoint x: 351, endPoint y: 31, distance: 217.1
click at [351, 31] on p "Your files including bleed should be: 2.125 " x 3.625 " *Additional bleed or cr…" at bounding box center [308, 34] width 182 height 11
click at [466, 28] on icon "Close" at bounding box center [466, 29] width 3 height 3
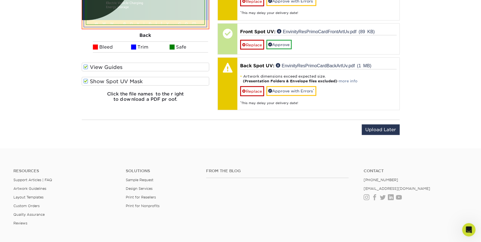
scroll to position [507, 0]
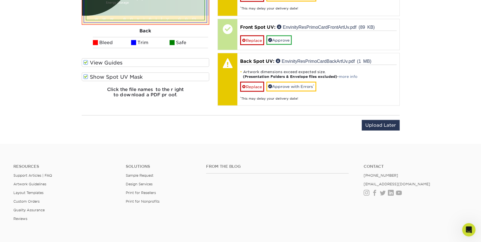
click at [235, 134] on div "Upload Later Save & Continue Continue" at bounding box center [241, 128] width 318 height 17
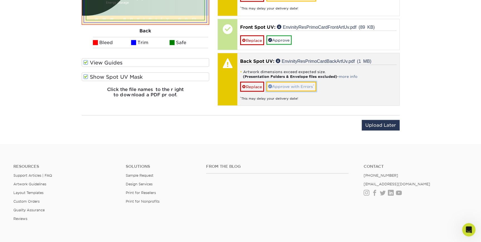
click at [280, 86] on link "Approve with Errors *" at bounding box center [291, 85] width 50 height 9
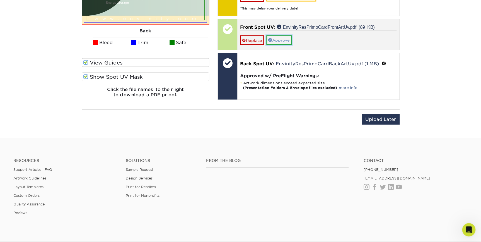
click at [285, 38] on link "Approve" at bounding box center [278, 39] width 25 height 9
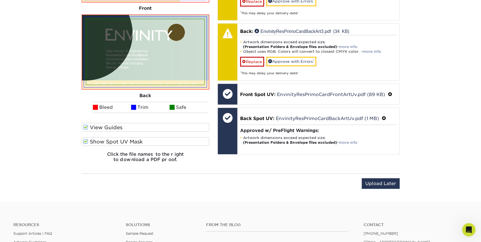
scroll to position [431, 0]
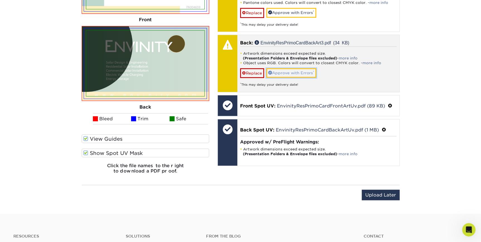
click at [285, 68] on link "Approve with Errors *" at bounding box center [291, 72] width 50 height 9
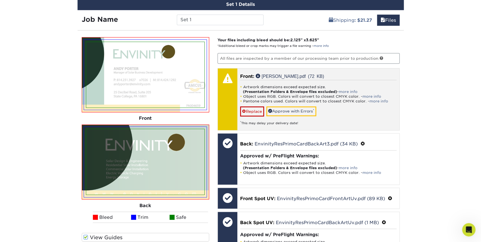
scroll to position [329, 0]
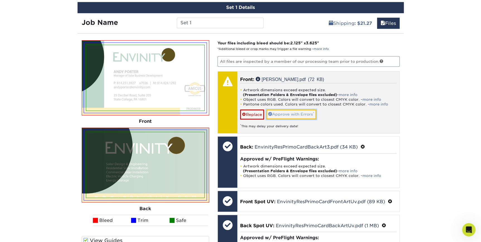
click at [284, 111] on link "Approve with Errors *" at bounding box center [291, 113] width 50 height 9
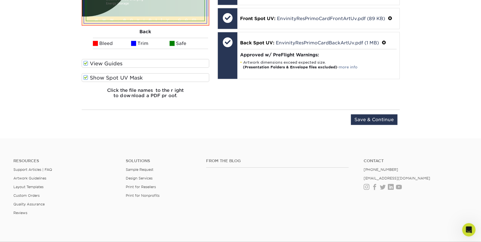
scroll to position [507, 0]
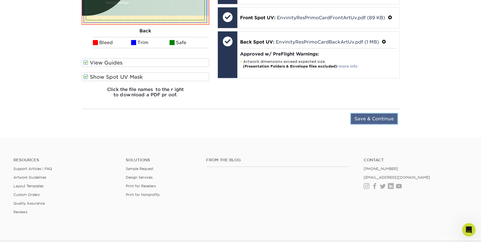
click at [380, 118] on input "Save & Continue" at bounding box center [374, 118] width 47 height 11
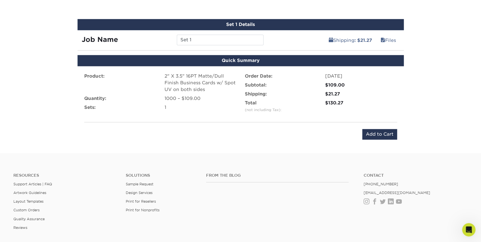
scroll to position [284, 0]
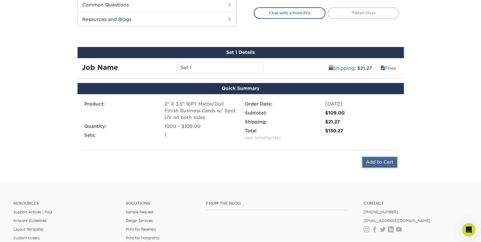
click at [372, 157] on input "Add to Cart" at bounding box center [379, 162] width 35 height 11
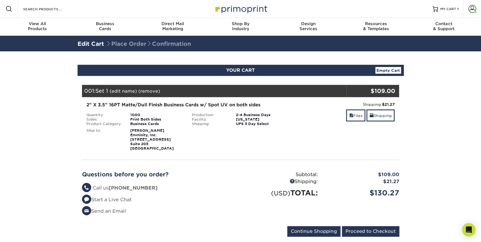
click at [149, 139] on strong "[PERSON_NAME] Envninity, Inc. [STREET_ADDRESS]" at bounding box center [151, 139] width 43 height 22
drag, startPoint x: 152, startPoint y: 130, endPoint x: 124, endPoint y: 133, distance: 27.7
click at [124, 133] on li "Ship to: [PERSON_NAME] Envninity, Inc. [STREET_ADDRESS]" at bounding box center [135, 139] width 106 height 22
click at [142, 134] on strong "[PERSON_NAME] Envninity, Inc. [STREET_ADDRESS]" at bounding box center [151, 139] width 43 height 22
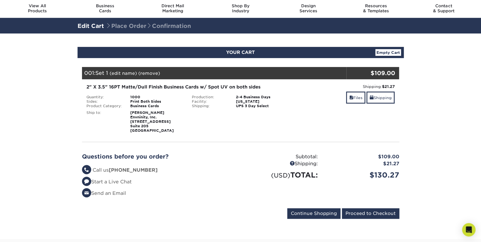
scroll to position [25, 0]
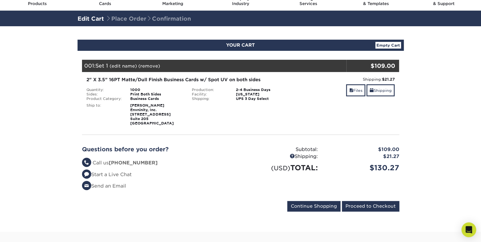
click at [466, 228] on icon "Open Intercom Messenger" at bounding box center [468, 229] width 6 height 7
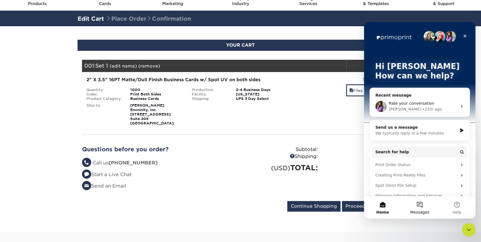
scroll to position [0, 0]
click at [417, 203] on button "Messages" at bounding box center [419, 207] width 37 height 22
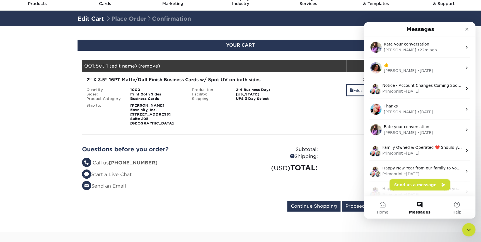
click at [414, 186] on button "Send us a message" at bounding box center [419, 184] width 60 height 11
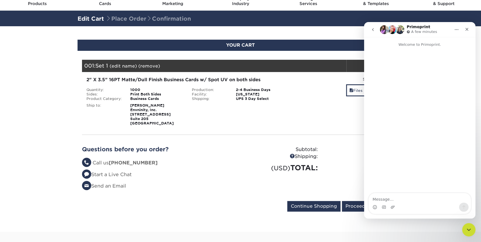
click at [411, 198] on textarea "Message…" at bounding box center [419, 197] width 102 height 9
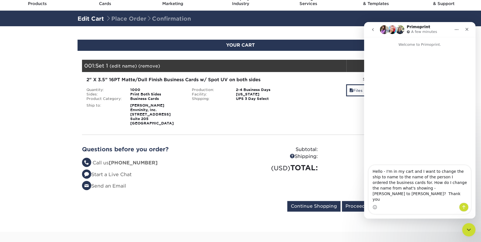
type textarea "Hello - I'm in my cart and I want to change the ship to name to the name of the…"
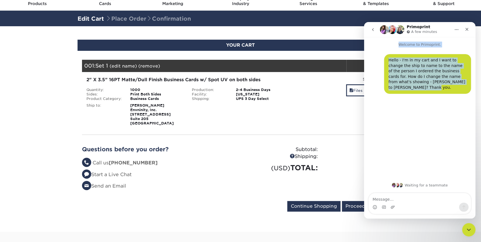
drag, startPoint x: 446, startPoint y: 25, endPoint x: 446, endPoint y: 155, distance: 130.2
click at [446, 155] on div "Primoprint A few minutes Welcome to Primoprint. Hello - I'm in my cart and I wa…" at bounding box center [419, 120] width 111 height 196
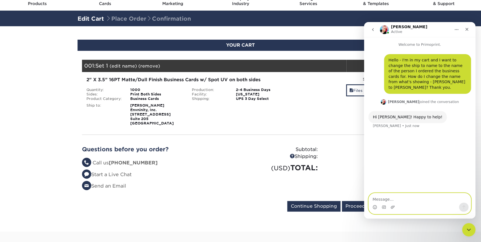
click at [383, 198] on textarea "Message…" at bounding box center [419, 197] width 102 height 9
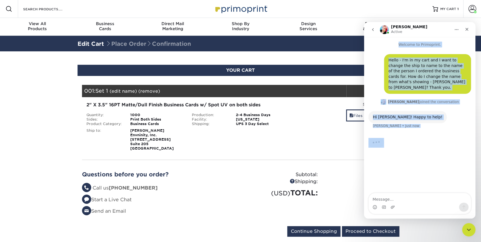
drag, startPoint x: 416, startPoint y: 29, endPoint x: 322, endPoint y: 129, distance: 137.2
click html "Jenny Active Welcome to Primoprint. Hello - I'm in my cart and I want to change…"
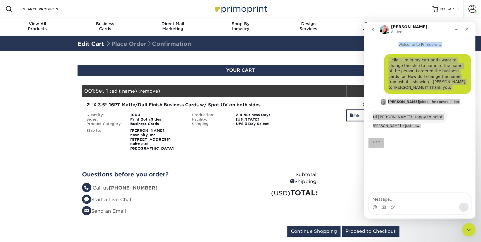
drag, startPoint x: -42, startPoint y: 107, endPoint x: 338, endPoint y: 139, distance: 381.8
click at [338, 139] on div "Shipping: $21.27 Discount: - $0.00 Files Shipping" at bounding box center [346, 125] width 106 height 49
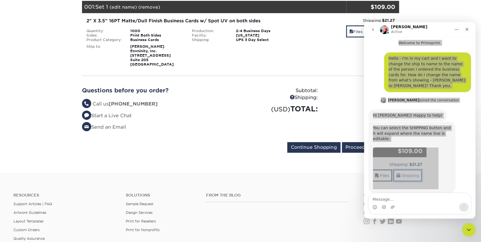
scroll to position [76, 0]
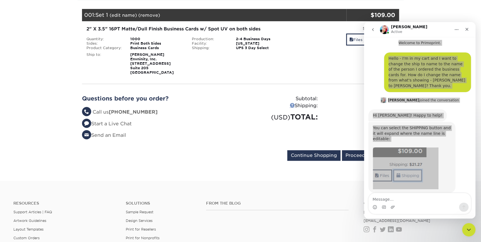
click at [292, 103] on link at bounding box center [292, 105] width 5 height 5
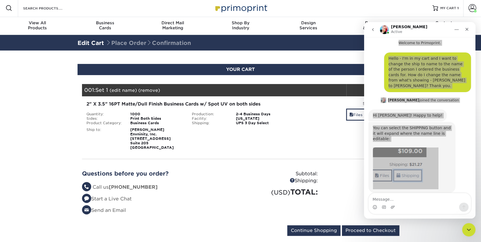
scroll to position [0, 0]
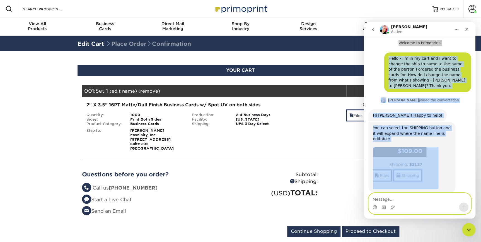
click at [386, 196] on textarea "Message…" at bounding box center [419, 197] width 102 height 9
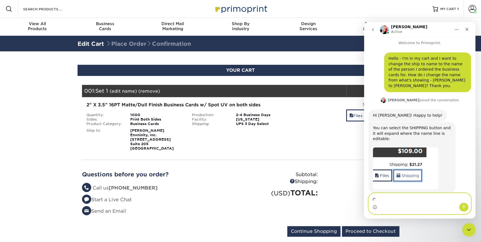
type textarea "I"
click at [467, 30] on icon "Close" at bounding box center [466, 29] width 4 height 4
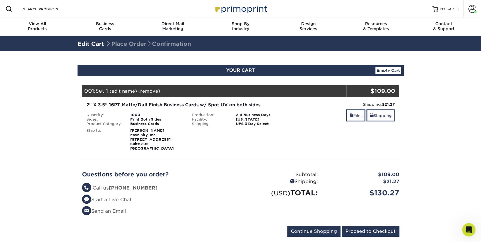
scroll to position [2, 0]
click at [378, 116] on link "Shipping" at bounding box center [380, 115] width 28 height 12
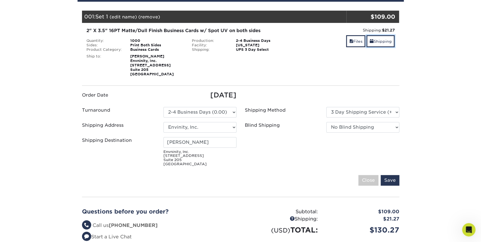
scroll to position [76, 0]
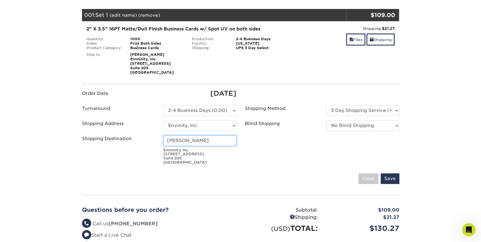
drag, startPoint x: 200, startPoint y: 140, endPoint x: 162, endPoint y: 141, distance: 37.6
click at [162, 141] on div "Adam Laird Envninity, Inc. 25 Decibel Road Suite 205 State College, PA 16801" at bounding box center [199, 149] width 81 height 29
type input "[PERSON_NAME]"
click at [387, 176] on input "Save" at bounding box center [389, 178] width 19 height 11
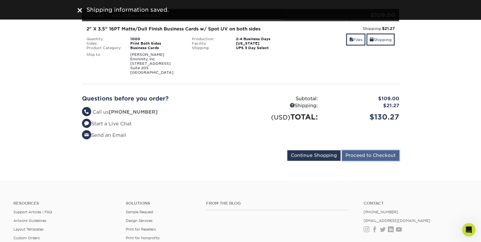
click at [376, 157] on input "Proceed to Checkout" at bounding box center [370, 155] width 57 height 11
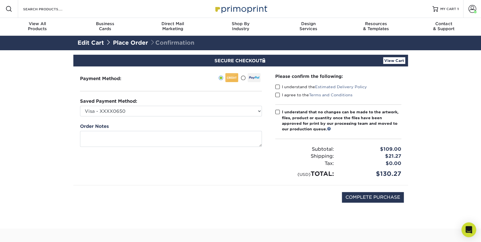
click at [470, 232] on div "Open Intercom Messenger" at bounding box center [468, 229] width 15 height 15
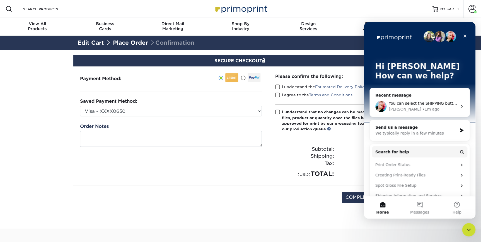
click at [423, 101] on span "You can select the SHIPPING button and it will expand where the name line is ed…" at bounding box center [474, 103] width 171 height 4
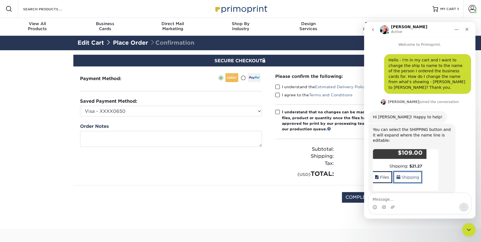
scroll to position [2, 0]
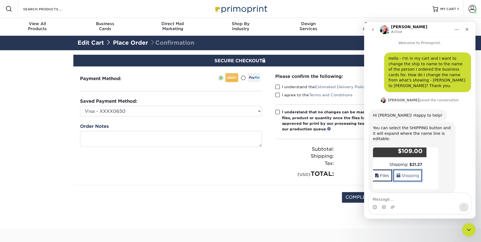
click at [390, 197] on textarea "Message…" at bounding box center [419, 197] width 102 height 9
type textarea "Thank you!"
click at [463, 208] on icon "Send a message…" at bounding box center [463, 207] width 4 height 4
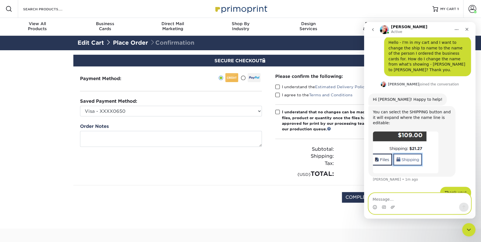
scroll to position [18, 0]
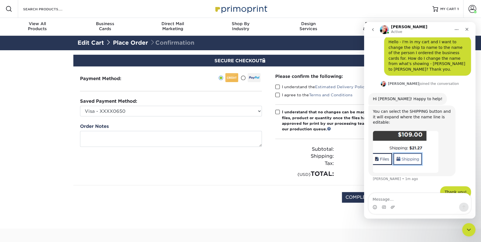
click at [258, 159] on div "Payment Method:" at bounding box center [170, 125] width 195 height 118
click at [467, 27] on div "Close" at bounding box center [467, 29] width 10 height 10
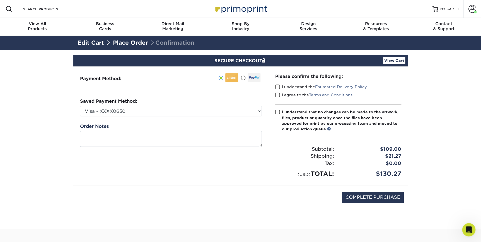
scroll to position [40, 0]
click at [276, 87] on span at bounding box center [277, 86] width 5 height 5
click at [0, 0] on input "I understand the Estimated Delivery Policy" at bounding box center [0, 0] width 0 height 0
click at [277, 93] on span at bounding box center [277, 94] width 5 height 5
click at [0, 0] on input "I agree to the Terms and Conditions" at bounding box center [0, 0] width 0 height 0
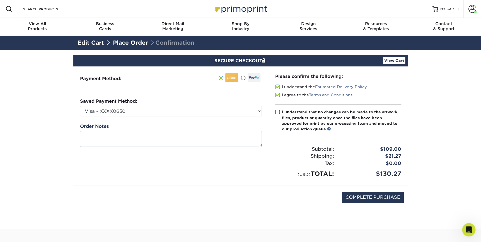
click at [276, 110] on span at bounding box center [277, 111] width 5 height 5
click at [0, 0] on input "I understand that no changes can be made to the artwork, files, product or quan…" at bounding box center [0, 0] width 0 height 0
click at [359, 197] on input "COMPLETE PURCHASE" at bounding box center [373, 197] width 62 height 11
type input "PROCESSING, PLEASE WAIT..."
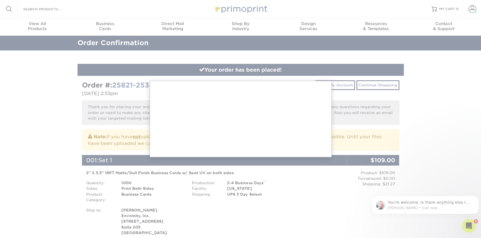
drag, startPoint x: 412, startPoint y: 201, endPoint x: 417, endPoint y: 206, distance: 7.0
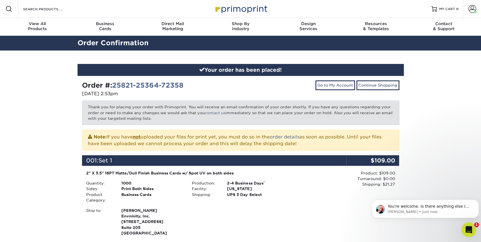
click at [469, 227] on icon "Open Intercom Messenger" at bounding box center [468, 228] width 9 height 9
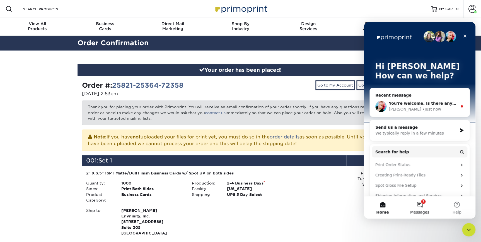
click at [419, 205] on button "1 Messages" at bounding box center [419, 207] width 37 height 22
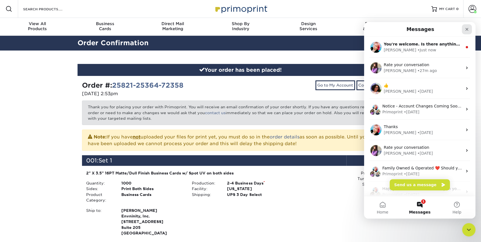
click at [466, 32] on div "Close" at bounding box center [467, 29] width 10 height 10
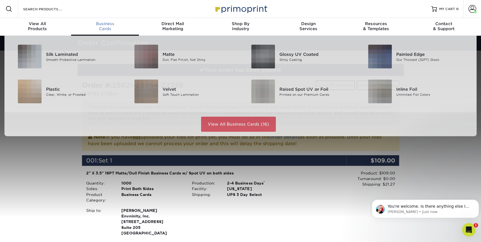
click at [100, 25] on span "Business" at bounding box center [105, 23] width 68 height 5
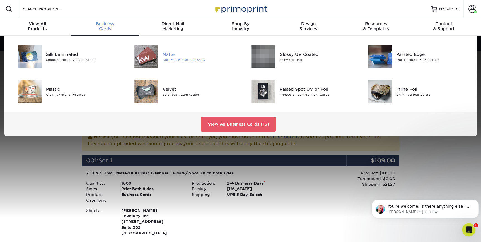
click at [143, 53] on img at bounding box center [146, 57] width 24 height 24
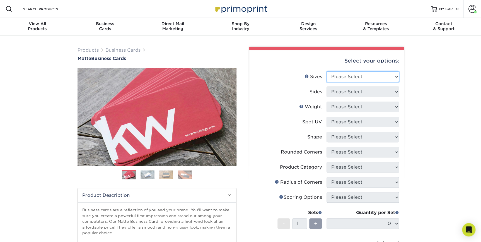
click at [336, 76] on select "Please Select 1.5" x 3.5" - Mini 1.75" x 3.5" - Mini 2" x 2" - Square 2" x 3" -…" at bounding box center [362, 76] width 72 height 11
select select "2.00x3.50"
click at [326, 71] on select "Please Select 1.5" x 3.5" - Mini 1.75" x 3.5" - Mini 2" x 2" - Square 2" x 3" -…" at bounding box center [362, 76] width 72 height 11
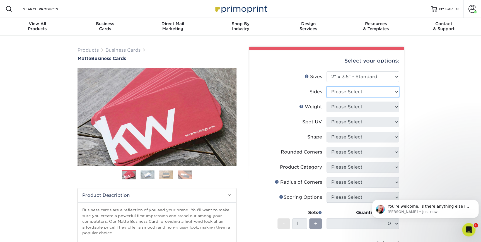
click at [344, 93] on select "Please Select Print Both Sides Print Front Only" at bounding box center [362, 91] width 72 height 11
select select "13abbda7-1d64-4f25-8bb2-c179b224825d"
click at [326, 86] on select "Please Select Print Both Sides Print Front Only" at bounding box center [362, 91] width 72 height 11
click at [411, 209] on p "Jenny • Just now" at bounding box center [429, 211] width 84 height 5
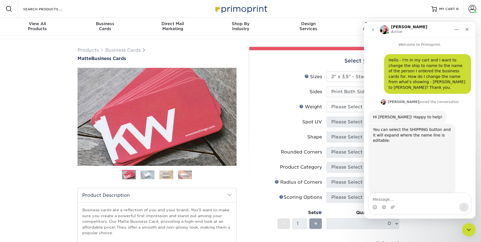
scroll to position [1, 0]
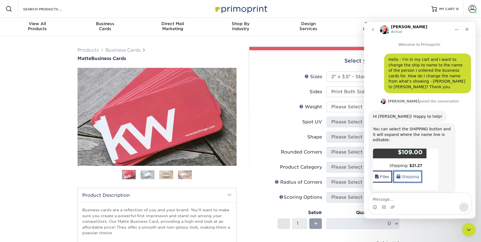
click at [387, 200] on textarea "Message…" at bounding box center [419, 197] width 102 height 9
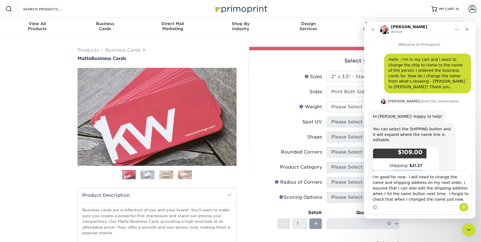
type textarea "I'm good for now. I will need to change the name and shipping address on my nex…"
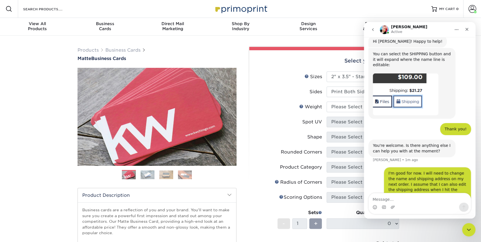
scroll to position [84, 0]
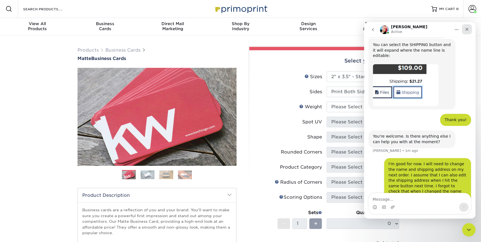
click at [467, 29] on icon "Close" at bounding box center [466, 29] width 3 height 3
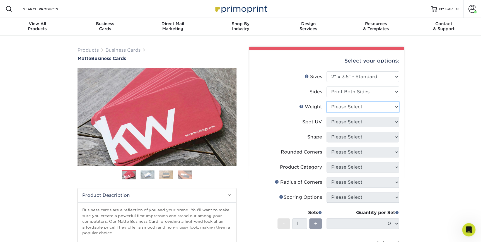
click at [373, 108] on select "Please Select 16PT 14PT" at bounding box center [362, 106] width 72 height 11
select select "16PT"
click at [326, 101] on select "Please Select 16PT 14PT" at bounding box center [362, 106] width 72 height 11
click at [365, 122] on select "Please Select No Spot UV Front and Back (Both Sides) Front Only Back Only" at bounding box center [362, 122] width 72 height 11
select select "0"
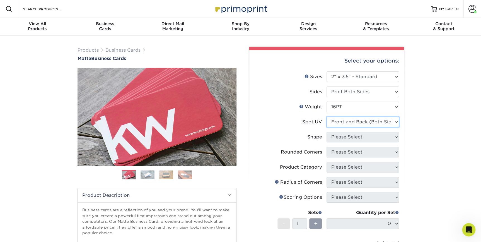
click at [326, 117] on select "Please Select No Spot UV Front and Back (Both Sides) Front Only Back Only" at bounding box center [362, 122] width 72 height 11
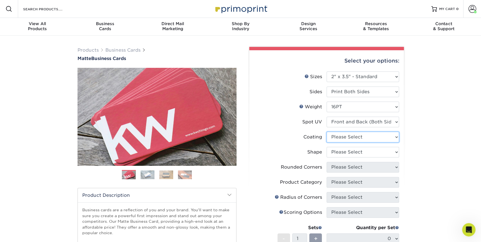
click at [358, 137] on select at bounding box center [362, 137] width 72 height 11
select select "121bb7b5-3b4d-429f-bd8d-bbf80e953313"
click at [326, 132] on select at bounding box center [362, 137] width 72 height 11
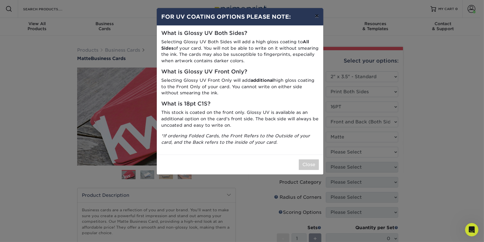
click at [317, 16] on button "×" at bounding box center [317, 16] width 13 height 16
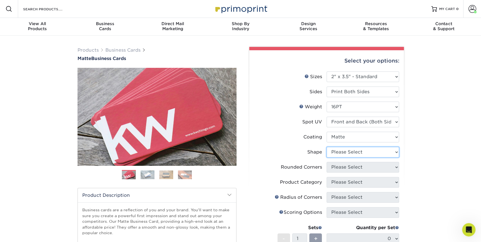
click at [351, 153] on select "Please Select Standard" at bounding box center [362, 152] width 72 height 11
select select "standard"
click at [326, 147] on select "Please Select Standard" at bounding box center [362, 152] width 72 height 11
click at [354, 168] on select "Please Select Yes - Round 2 Corners Yes - Round 4 Corners No" at bounding box center [362, 167] width 72 height 11
select select "0"
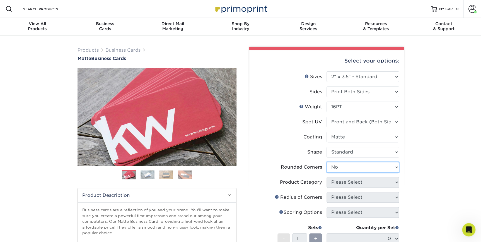
click at [326, 162] on select "Please Select Yes - Round 2 Corners Yes - Round 4 Corners No" at bounding box center [362, 167] width 72 height 11
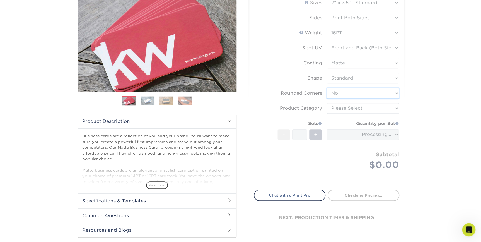
scroll to position [76, 0]
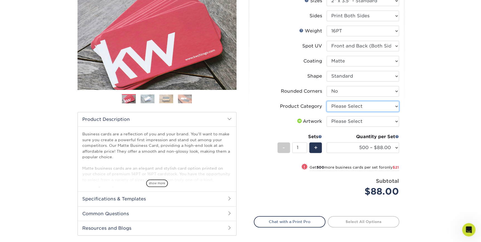
click at [373, 104] on select "Please Select Business Cards" at bounding box center [362, 106] width 72 height 11
select select "3b5148f1-0588-4f88-a218-97bcfdce65c1"
click at [326, 101] on select "Please Select Business Cards" at bounding box center [362, 106] width 72 height 11
click at [369, 120] on select "Please Select I will upload files I need a design - $100" at bounding box center [362, 121] width 72 height 11
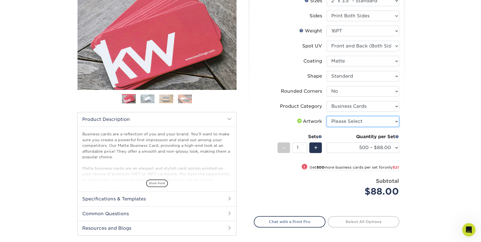
select select "upload"
click at [326, 116] on select "Please Select I will upload files I need a design - $100" at bounding box center [362, 121] width 72 height 11
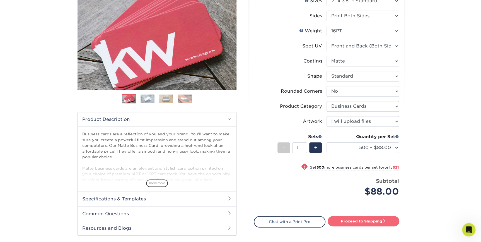
click at [364, 220] on link "Proceed to Shipping" at bounding box center [363, 221] width 72 height 10
type input "Set 1"
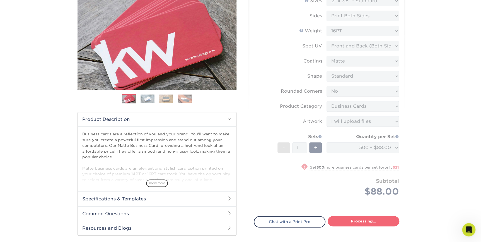
select select "84b0d15f-6b65-4aa4-bc5a-4a65d7730aad"
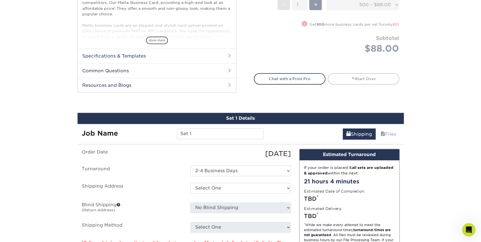
scroll to position [306, 0]
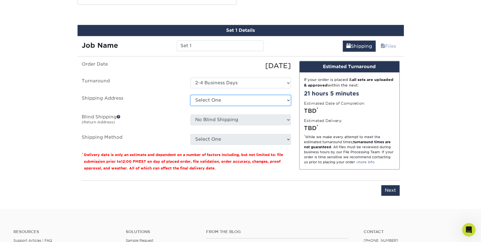
click at [234, 101] on select "Select One Envinity, Inc. + Add New Address" at bounding box center [240, 100] width 100 height 11
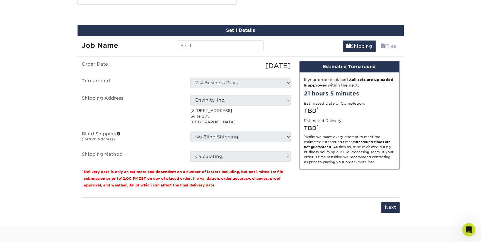
scroll to position [84, 0]
click at [288, 100] on select "Select One Envinity, Inc. + Add New Address" at bounding box center [240, 100] width 100 height 11
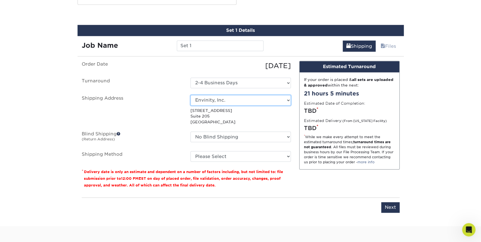
click at [288, 100] on select "Select One Envinity, Inc. + Add New Address" at bounding box center [240, 100] width 100 height 11
select select "newaddress"
click at [190, 95] on select "Select One Envinity, Inc. + Add New Address" at bounding box center [240, 100] width 100 height 11
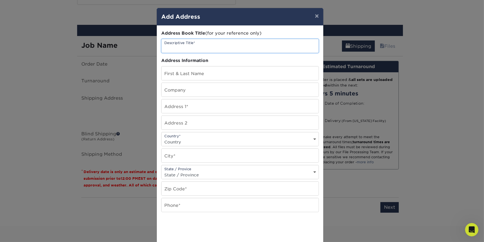
click at [201, 44] on input "text" at bounding box center [240, 46] width 157 height 14
type input "Jon"
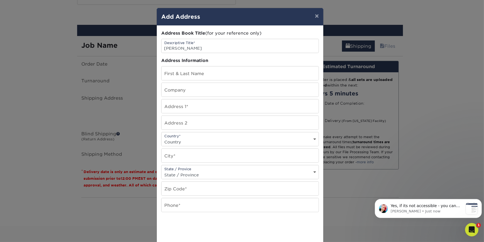
scroll to position [173, 0]
click at [444, 208] on p "Jenny • Just now" at bounding box center [427, 210] width 72 height 5
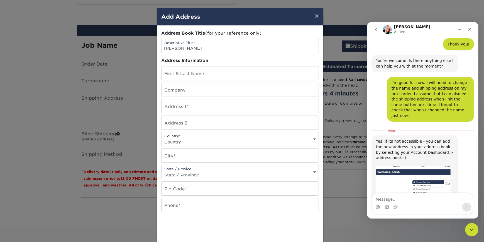
scroll to position [182, 0]
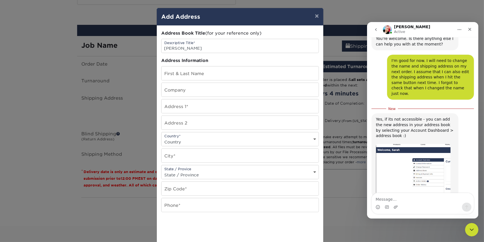
click at [403, 195] on textarea "Message…" at bounding box center [423, 197] width 102 height 9
type textarea "Okay, thank you. That's all I need help with for now."
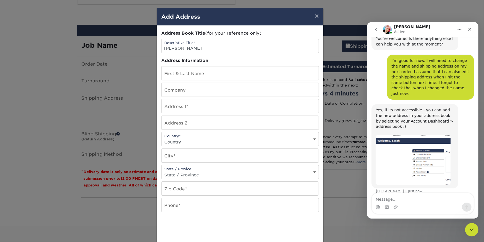
scroll to position [195, 0]
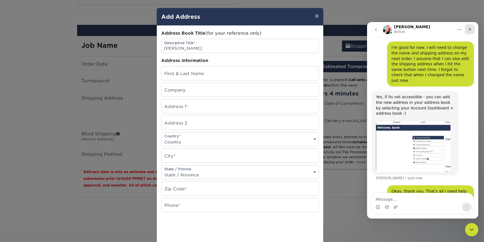
click at [472, 29] on div "Close" at bounding box center [470, 29] width 10 height 10
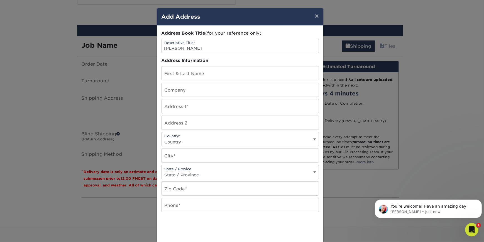
scroll to position [0, 0]
click at [209, 73] on input "text" at bounding box center [240, 73] width 157 height 14
type input "[PERSON_NAME]"
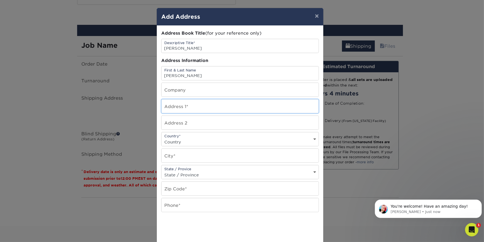
click at [183, 108] on input "text" at bounding box center [240, 106] width 157 height 14
type input "2307 Middle Road"
click at [176, 139] on select "Country United States Canada ----------------------------- Afghanistan Albania …" at bounding box center [240, 142] width 157 height 8
click at [177, 141] on select "Country United States Canada ----------------------------- Afghanistan Albania …" at bounding box center [240, 142] width 157 height 8
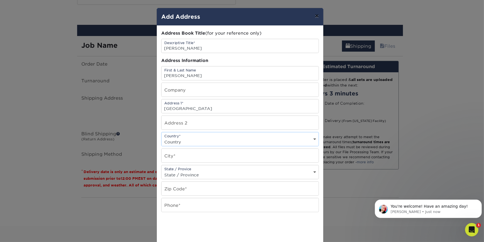
select select "US"
click at [162, 138] on select "Country United States Canada ----------------------------- Afghanistan Albania …" at bounding box center [240, 142] width 157 height 8
click at [208, 156] on input "text" at bounding box center [240, 156] width 157 height 14
type input "Glenshaw"
click at [203, 169] on div "State / Provice State / Province Alabama Alaska Arizona Arkansas California Col…" at bounding box center [240, 172] width 158 height 14
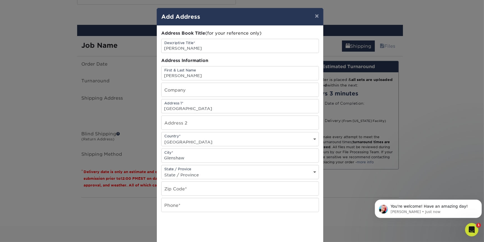
click at [200, 175] on select "State / Province Alabama Alaska Arizona Arkansas California Colorado Connecticu…" at bounding box center [240, 175] width 157 height 8
select select "PA"
click at [162, 171] on select "State / Province Alabama Alaska Arizona Arkansas California Colorado Connecticu…" at bounding box center [240, 175] width 157 height 8
click at [199, 189] on input "text" at bounding box center [240, 188] width 157 height 14
type input "15116"
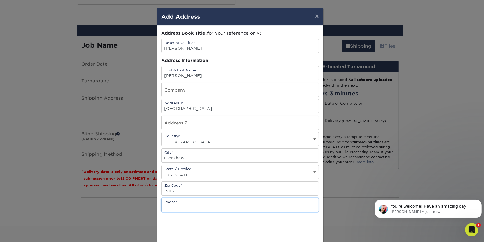
click at [197, 200] on input "text" at bounding box center [240, 205] width 157 height 14
drag, startPoint x: 181, startPoint y: 206, endPoint x: 171, endPoint y: 207, distance: 10.2
click at [171, 208] on input "814237" at bounding box center [240, 205] width 157 height 14
type input "8142 231 3927"
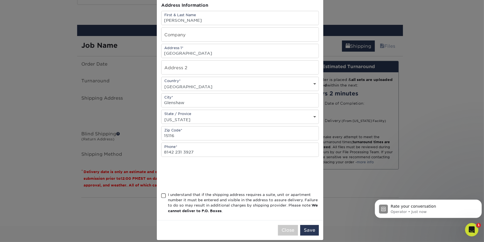
scroll to position [60, 0]
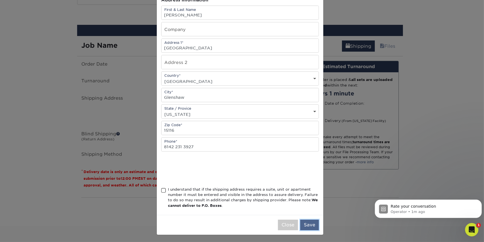
click at [309, 223] on button "Save" at bounding box center [309, 224] width 19 height 11
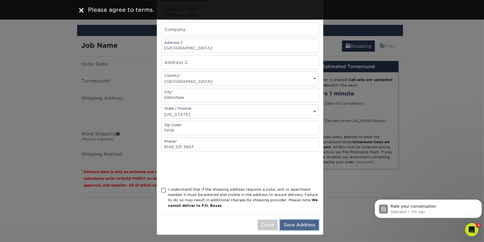
click at [307, 223] on button "Save Address" at bounding box center [299, 224] width 39 height 11
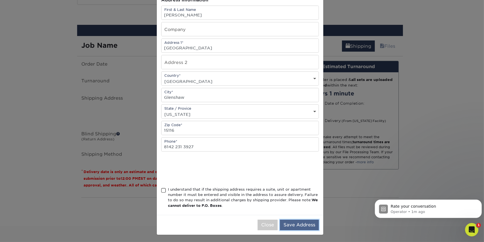
click at [291, 223] on button "Save Address" at bounding box center [299, 224] width 39 height 11
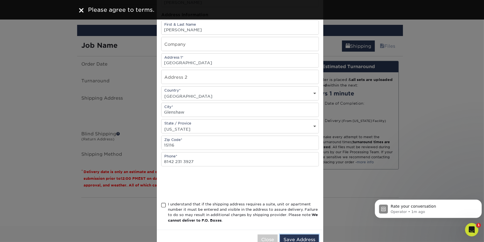
scroll to position [0, 0]
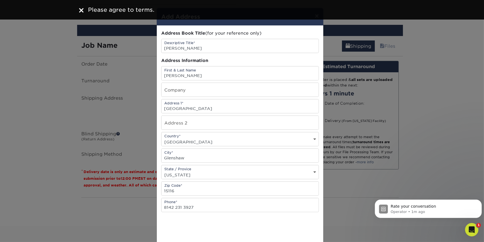
click at [126, 8] on span "Please agree to terms." at bounding box center [121, 9] width 66 height 7
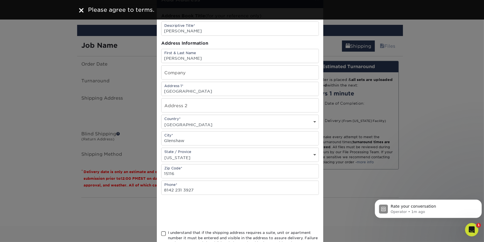
scroll to position [60, 0]
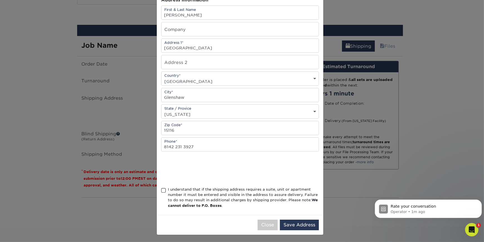
click at [163, 188] on span at bounding box center [163, 190] width 5 height 5
click at [0, 0] on input "I understand that if the shipping address requires a suite, unit or apartment n…" at bounding box center [0, 0] width 0 height 0
click at [287, 223] on button "Save Address" at bounding box center [299, 224] width 39 height 11
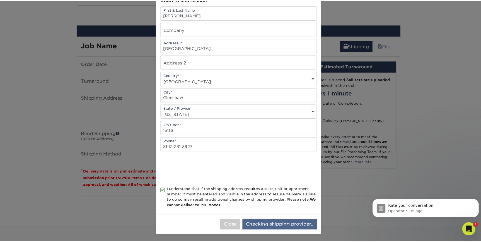
scroll to position [0, 0]
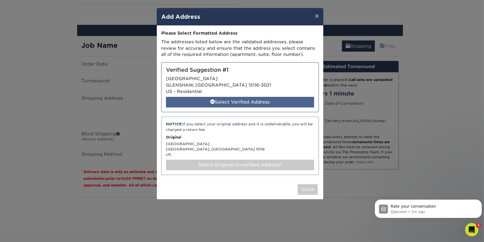
click at [201, 101] on div "Select Verified Address" at bounding box center [240, 102] width 148 height 11
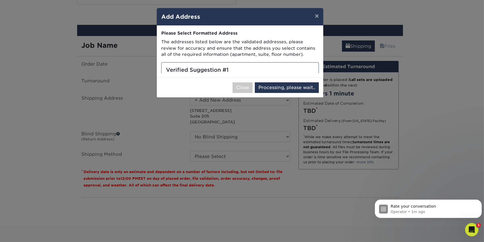
select select "285315"
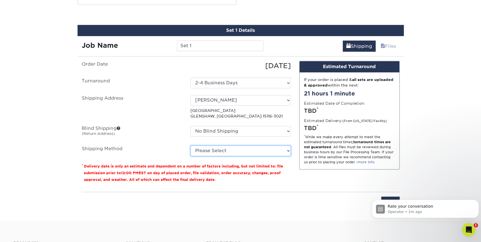
click at [211, 150] on select "Please Select Ground Shipping (+$8.96) 3 Day Shipping Service (+$20.22) 2 Day A…" at bounding box center [240, 150] width 100 height 11
select select "03"
click at [190, 145] on select "Please Select Ground Shipping (+$8.96) 3 Day Shipping Service (+$20.22) 2 Day A…" at bounding box center [240, 150] width 100 height 11
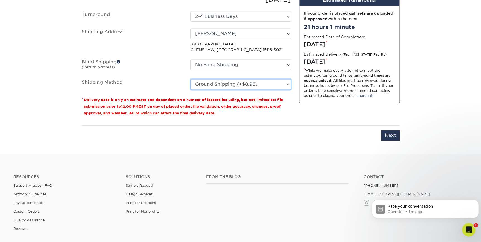
scroll to position [382, 0]
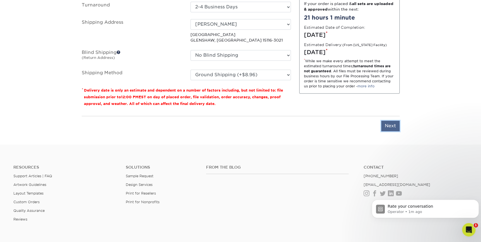
click at [388, 123] on input "Next" at bounding box center [390, 125] width 18 height 11
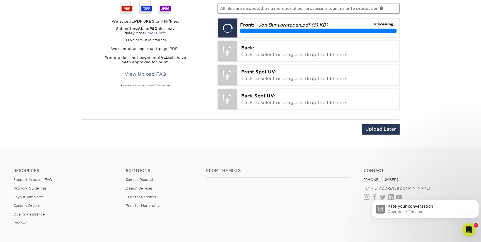
scroll to position [256, 0]
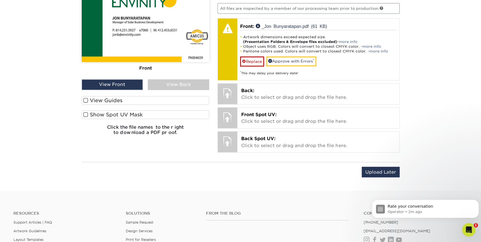
click at [86, 99] on span at bounding box center [85, 100] width 5 height 5
click at [0, 0] on input "View Guides" at bounding box center [0, 0] width 0 height 0
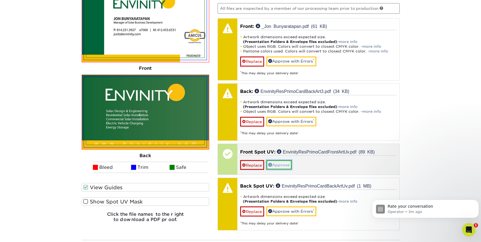
click at [283, 163] on link "Approve" at bounding box center [278, 164] width 25 height 9
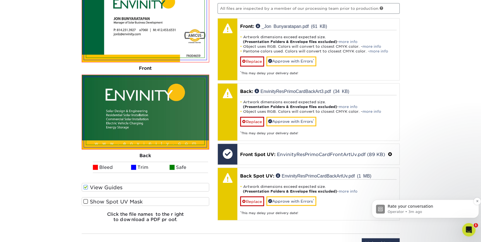
click at [414, 208] on p "Rate your conversation" at bounding box center [429, 206] width 84 height 6
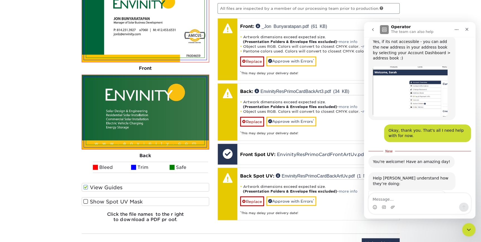
scroll to position [265, 0]
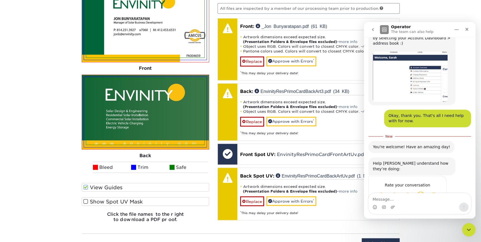
click at [421, 191] on span "Great" at bounding box center [420, 196] width 10 height 10
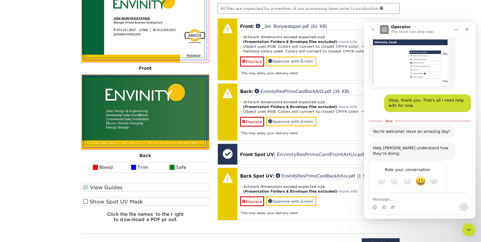
click at [437, 195] on div "Submit" at bounding box center [436, 200] width 11 height 11
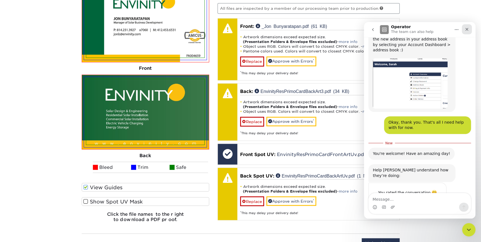
click at [466, 31] on icon "Close" at bounding box center [466, 29] width 4 height 4
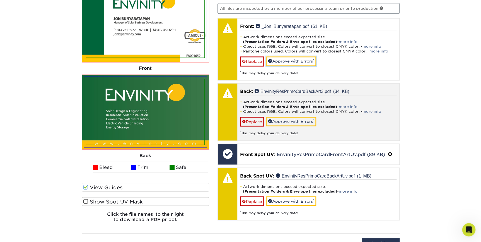
drag, startPoint x: 282, startPoint y: 60, endPoint x: 291, endPoint y: 123, distance: 63.7
click at [282, 60] on link "Approve with Errors *" at bounding box center [291, 60] width 50 height 9
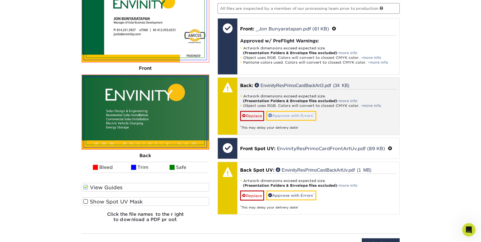
click at [296, 116] on link "Approve with Errors *" at bounding box center [291, 115] width 50 height 9
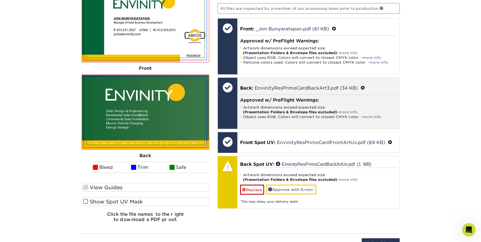
scroll to position [1, 0]
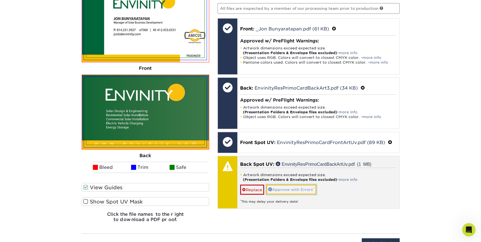
click at [297, 187] on link "Approve with Errors *" at bounding box center [291, 188] width 50 height 9
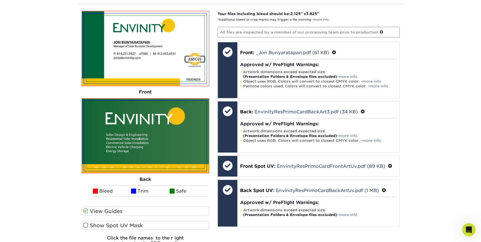
scroll to position [458, 0]
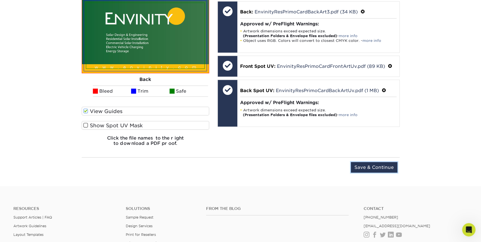
drag, startPoint x: 380, startPoint y: 165, endPoint x: 115, endPoint y: 162, distance: 265.9
click at [125, 163] on div "Upload Later Save & Continue Continue" at bounding box center [241, 170] width 318 height 17
click at [86, 124] on span at bounding box center [85, 124] width 5 height 5
click at [0, 0] on input "Show Spot UV Mask" at bounding box center [0, 0] width 0 height 0
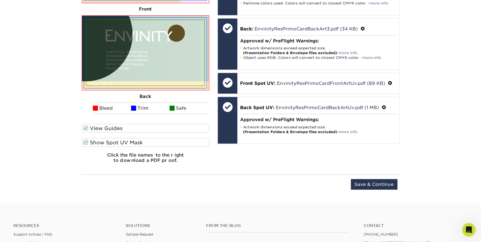
scroll to position [433, 0]
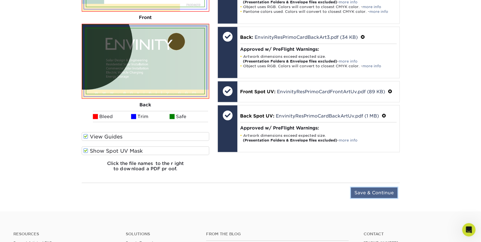
click at [367, 194] on input "Save & Continue" at bounding box center [374, 192] width 47 height 11
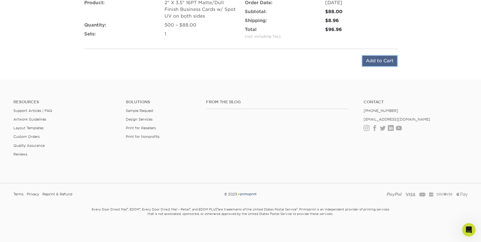
click at [379, 61] on input "Add to Cart" at bounding box center [379, 60] width 35 height 11
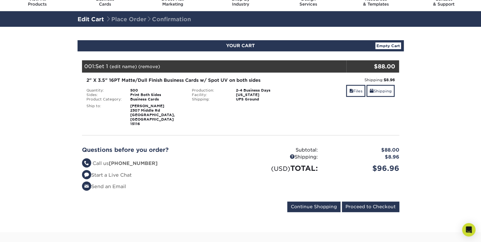
scroll to position [25, 0]
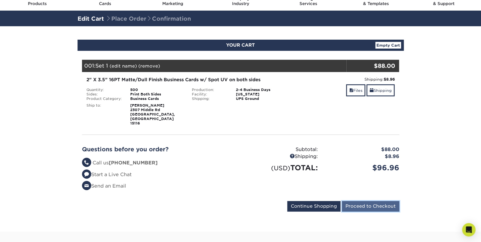
click at [376, 201] on input "Proceed to Checkout" at bounding box center [370, 206] width 57 height 11
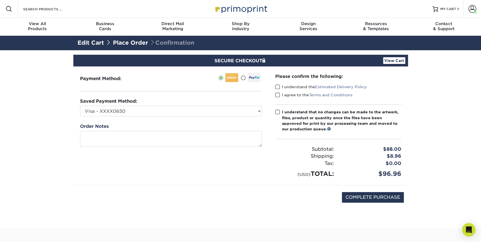
click at [276, 86] on span at bounding box center [277, 86] width 5 height 5
click at [0, 0] on input "I understand the Estimated Delivery Policy" at bounding box center [0, 0] width 0 height 0
click at [276, 95] on span at bounding box center [277, 94] width 5 height 5
click at [0, 0] on input "I agree to the Terms and Conditions" at bounding box center [0, 0] width 0 height 0
click at [276, 111] on span at bounding box center [277, 111] width 5 height 5
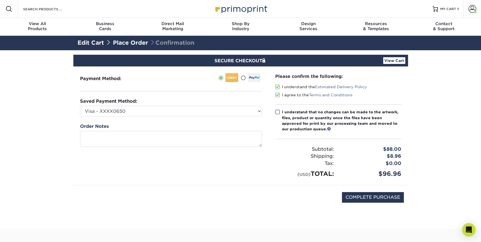
click at [0, 0] on input "I understand that no changes can be made to the artwork, files, product or quan…" at bounding box center [0, 0] width 0 height 0
click at [367, 195] on input "COMPLETE PURCHASE" at bounding box center [373, 197] width 62 height 11
type input "PROCESSING, PLEASE WAIT..."
